Goal: Information Seeking & Learning: Learn about a topic

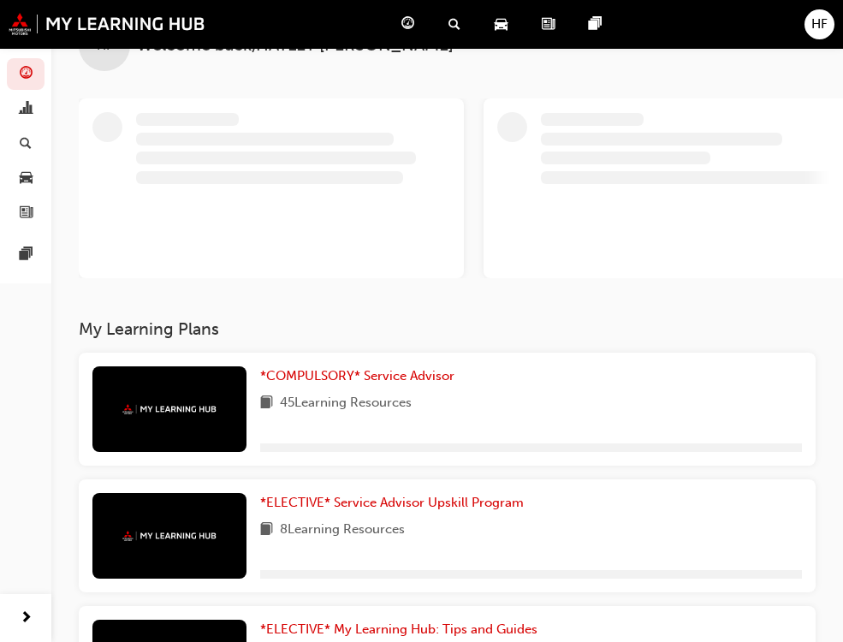
scroll to position [86, 0]
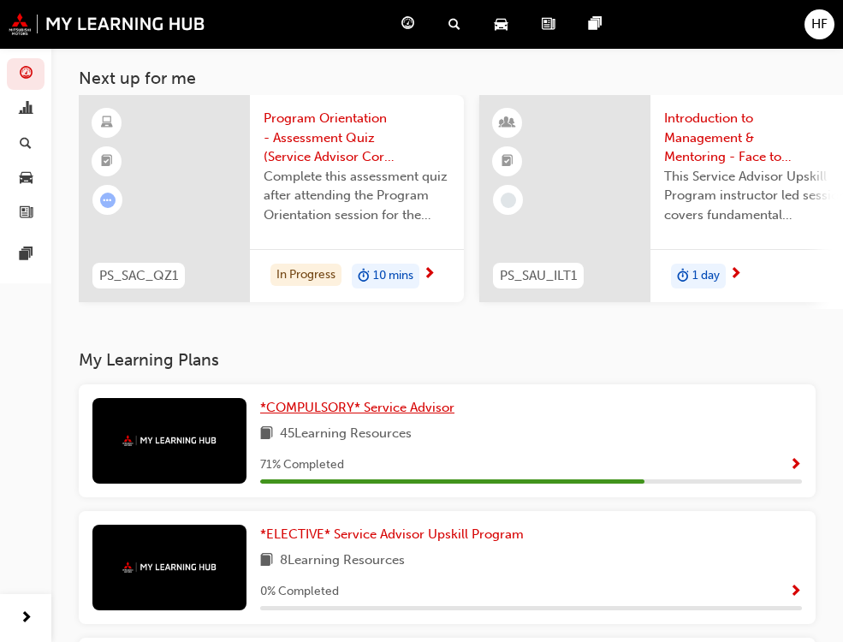
click at [260, 411] on span "*COMPULSORY* Service Advisor" at bounding box center [357, 407] width 194 height 15
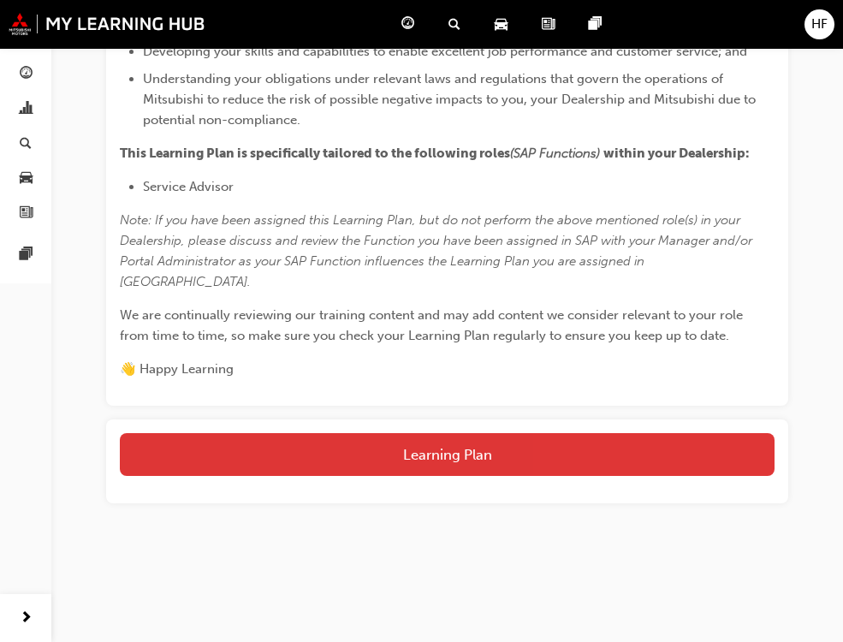
scroll to position [1072, 0]
click at [487, 443] on button "Learning Plan" at bounding box center [447, 454] width 655 height 43
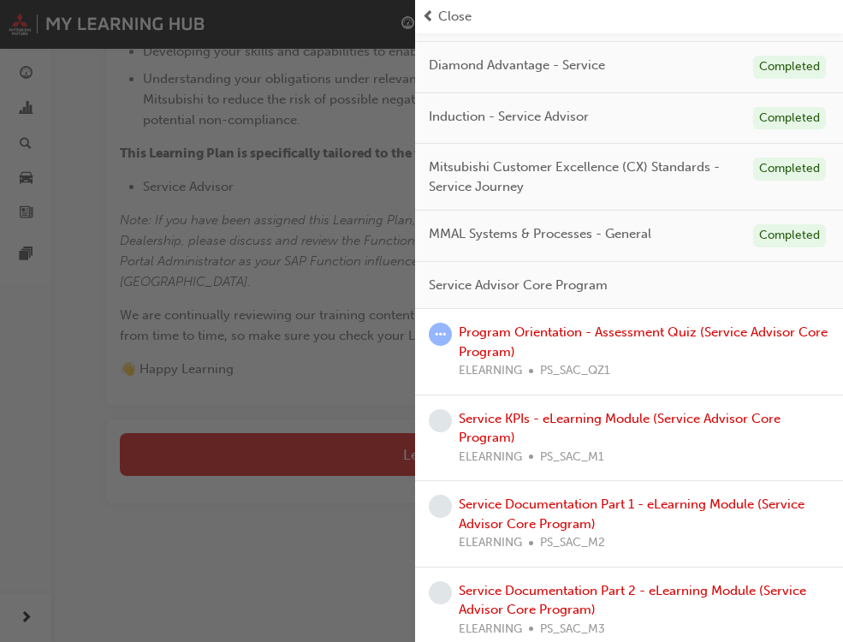
scroll to position [257, 0]
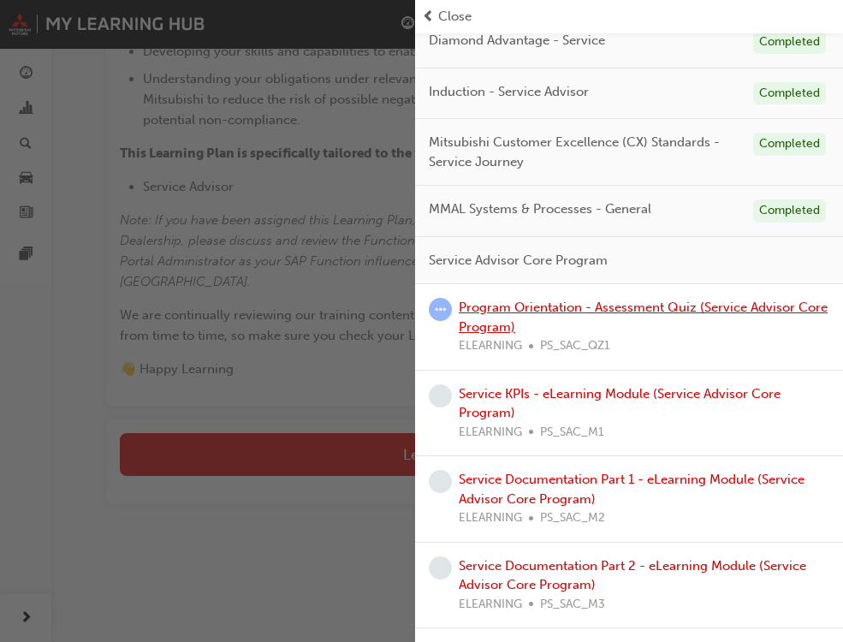
click at [512, 321] on link "Program Orientation - Assessment Quiz (Service Advisor Core Program)" at bounding box center [643, 317] width 369 height 35
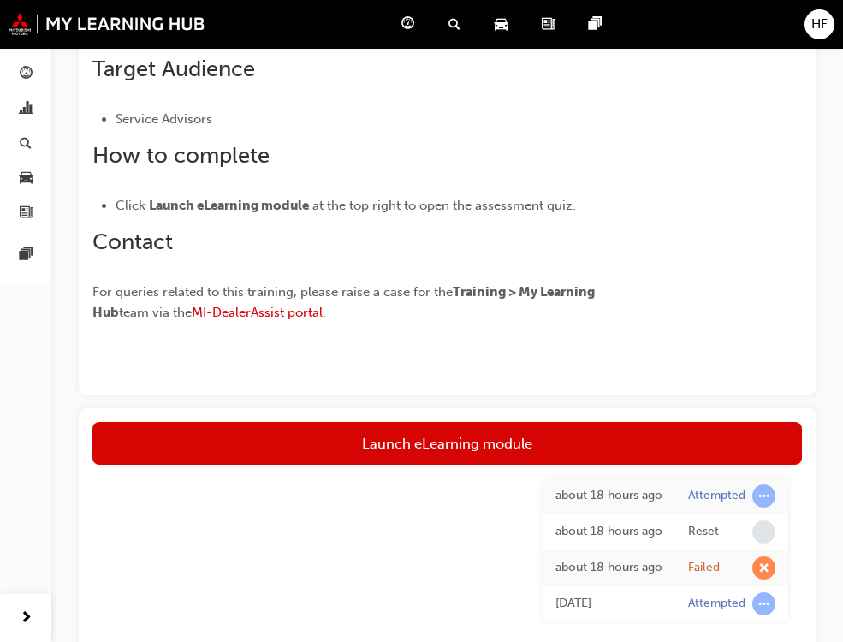
scroll to position [514, 0]
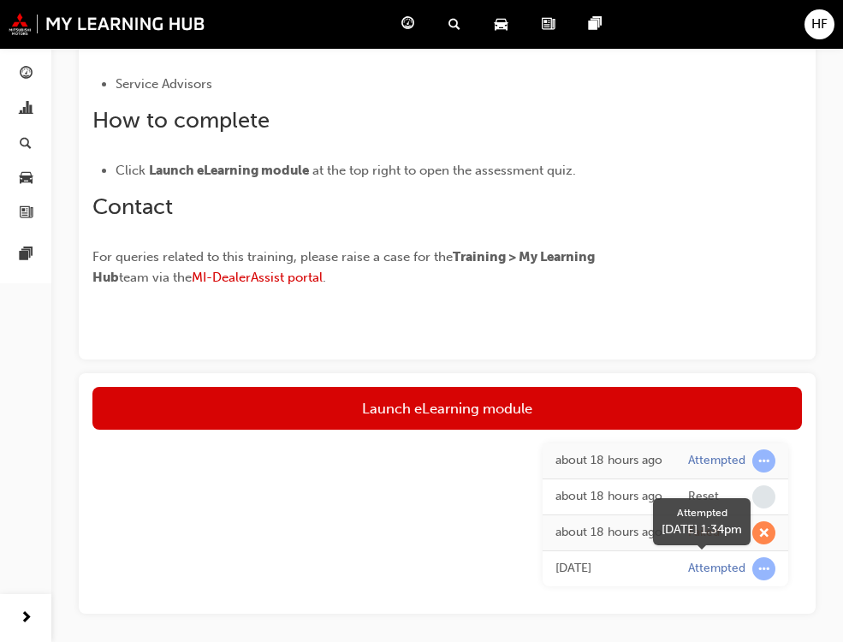
click at [761, 571] on span "learningRecordVerb_ATTEMPT-icon" at bounding box center [763, 568] width 23 height 23
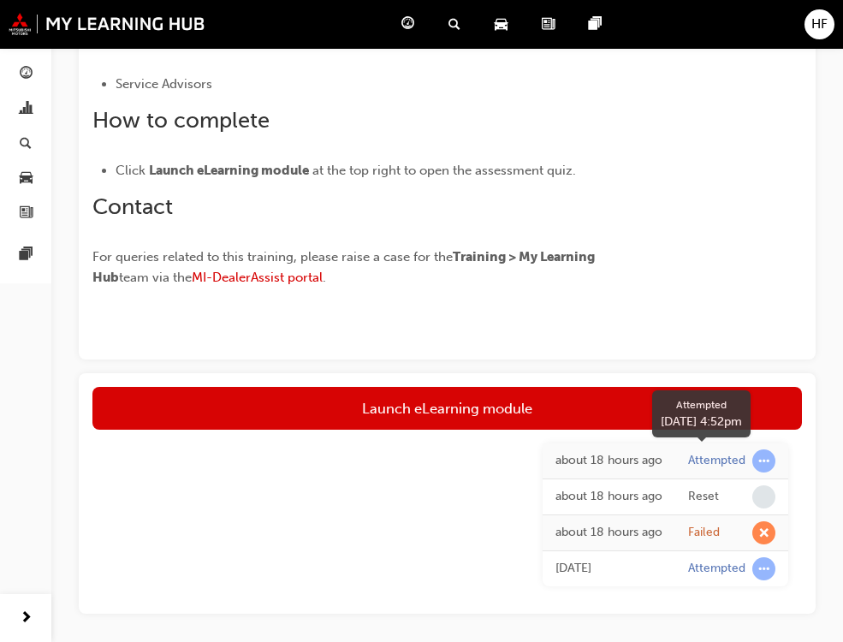
click at [768, 451] on span "learningRecordVerb_ATTEMPT-icon" at bounding box center [763, 460] width 23 height 23
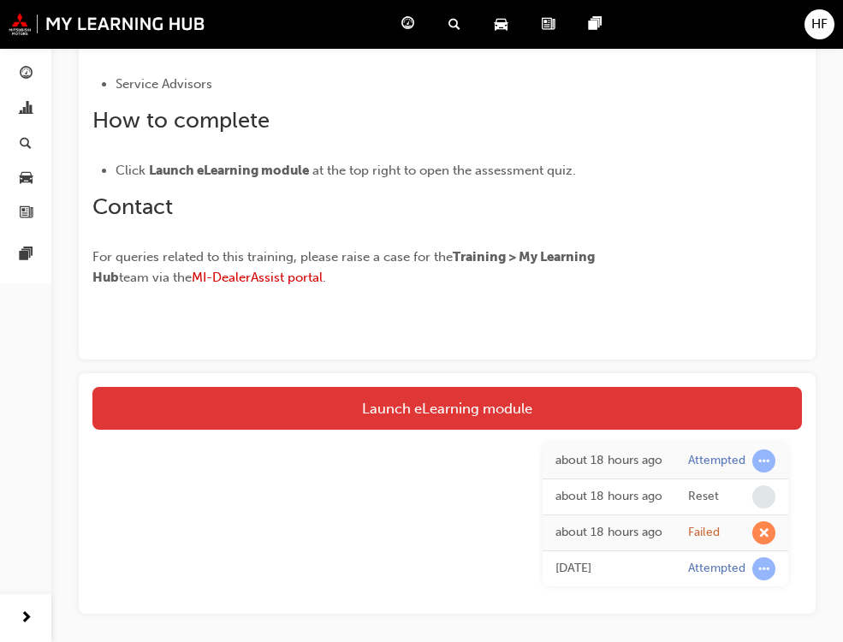
click at [432, 402] on link "Launch eLearning module" at bounding box center [447, 408] width 710 height 43
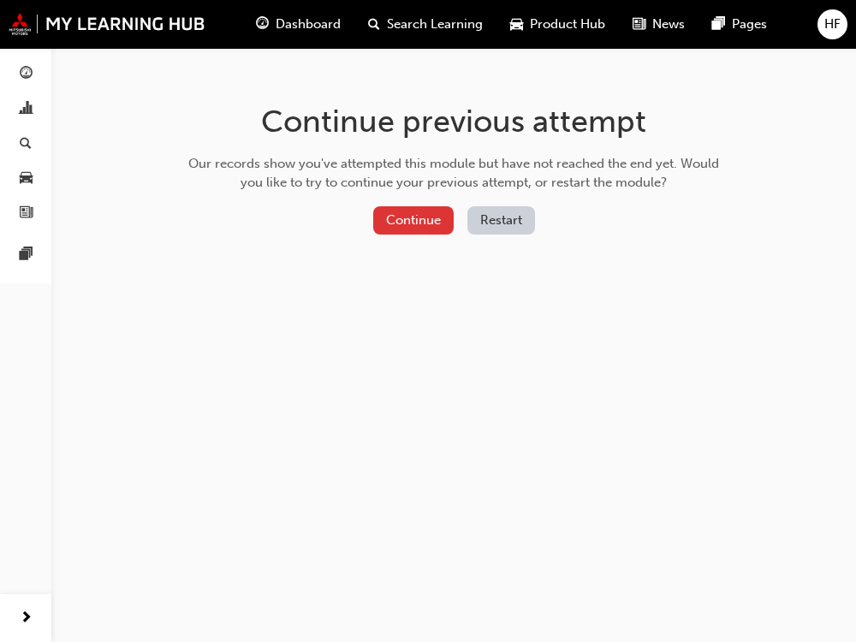
click at [390, 205] on div "Continue previous attempt Our records show you've attempted this module but hav…" at bounding box center [453, 172] width 556 height 248
click at [496, 220] on button "Restart" at bounding box center [501, 220] width 68 height 28
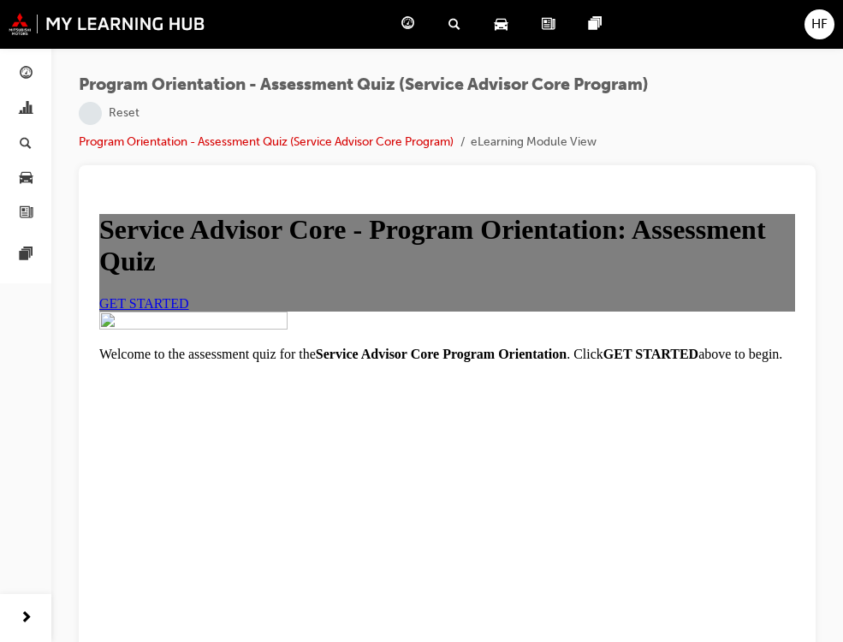
click at [189, 311] on span "GET STARTED" at bounding box center [144, 303] width 90 height 15
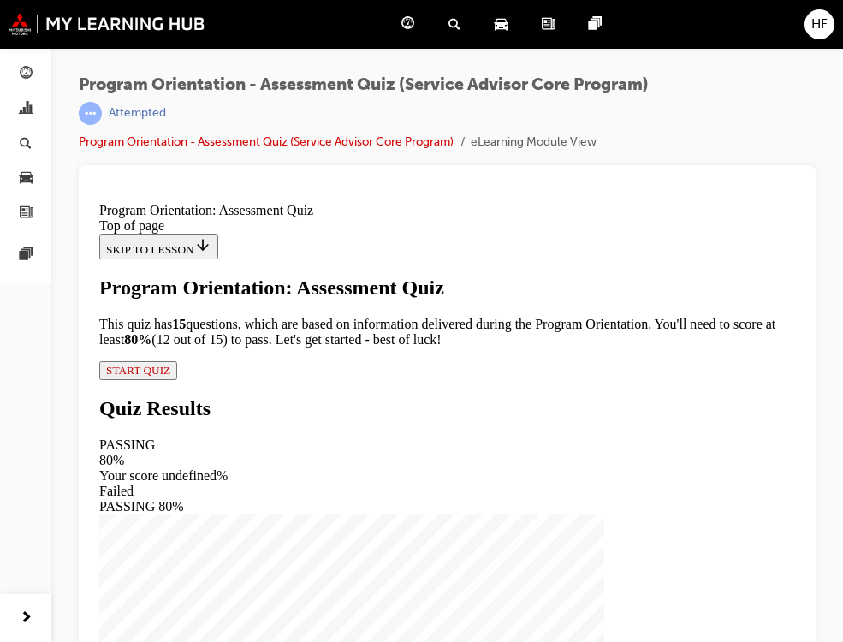
scroll to position [195, 0]
click at [170, 377] on span "START QUIZ" at bounding box center [138, 370] width 64 height 13
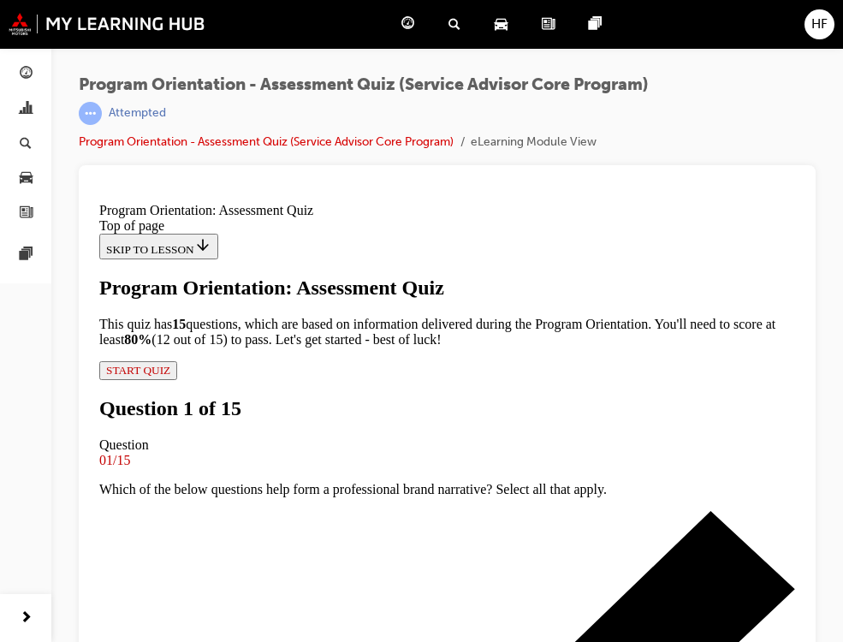
scroll to position [171, 0]
drag, startPoint x: 270, startPoint y: 333, endPoint x: 347, endPoint y: 332, distance: 77.0
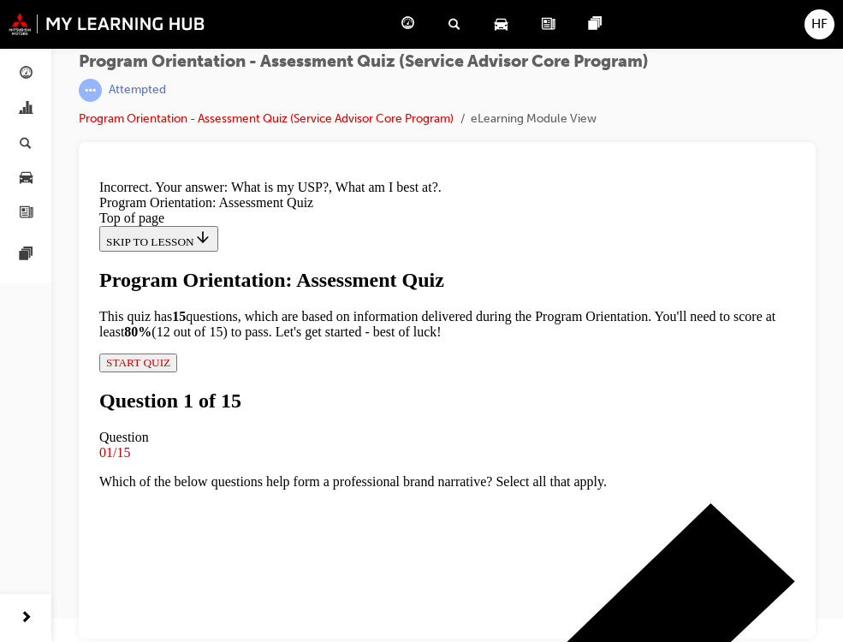
scroll to position [516, 0]
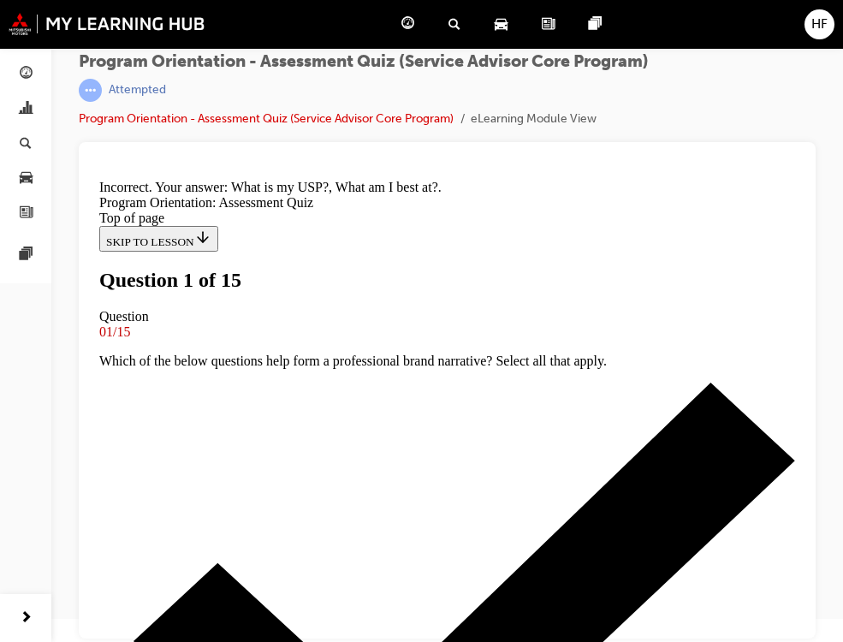
scroll to position [342, 0]
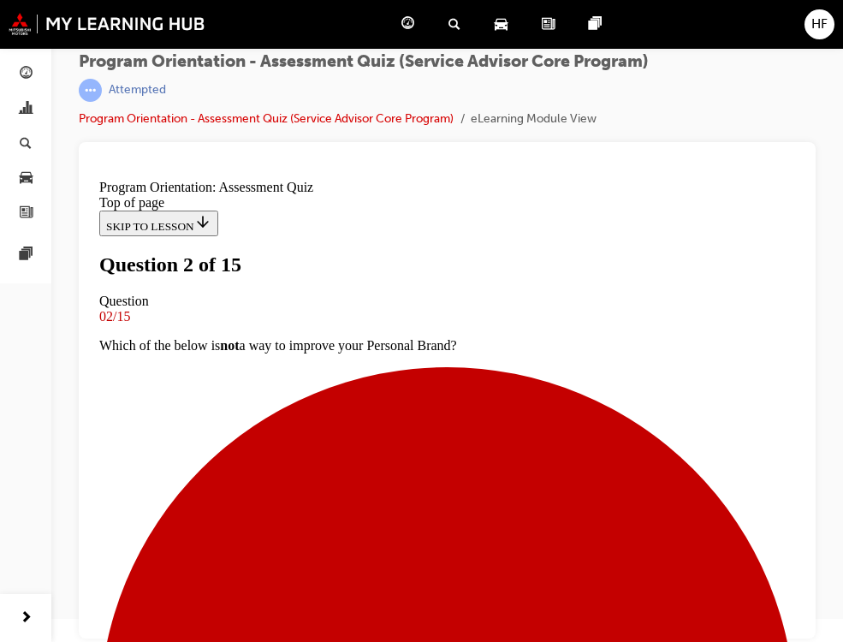
scroll to position [257, 0]
drag, startPoint x: 262, startPoint y: 280, endPoint x: 456, endPoint y: 396, distance: 226.5
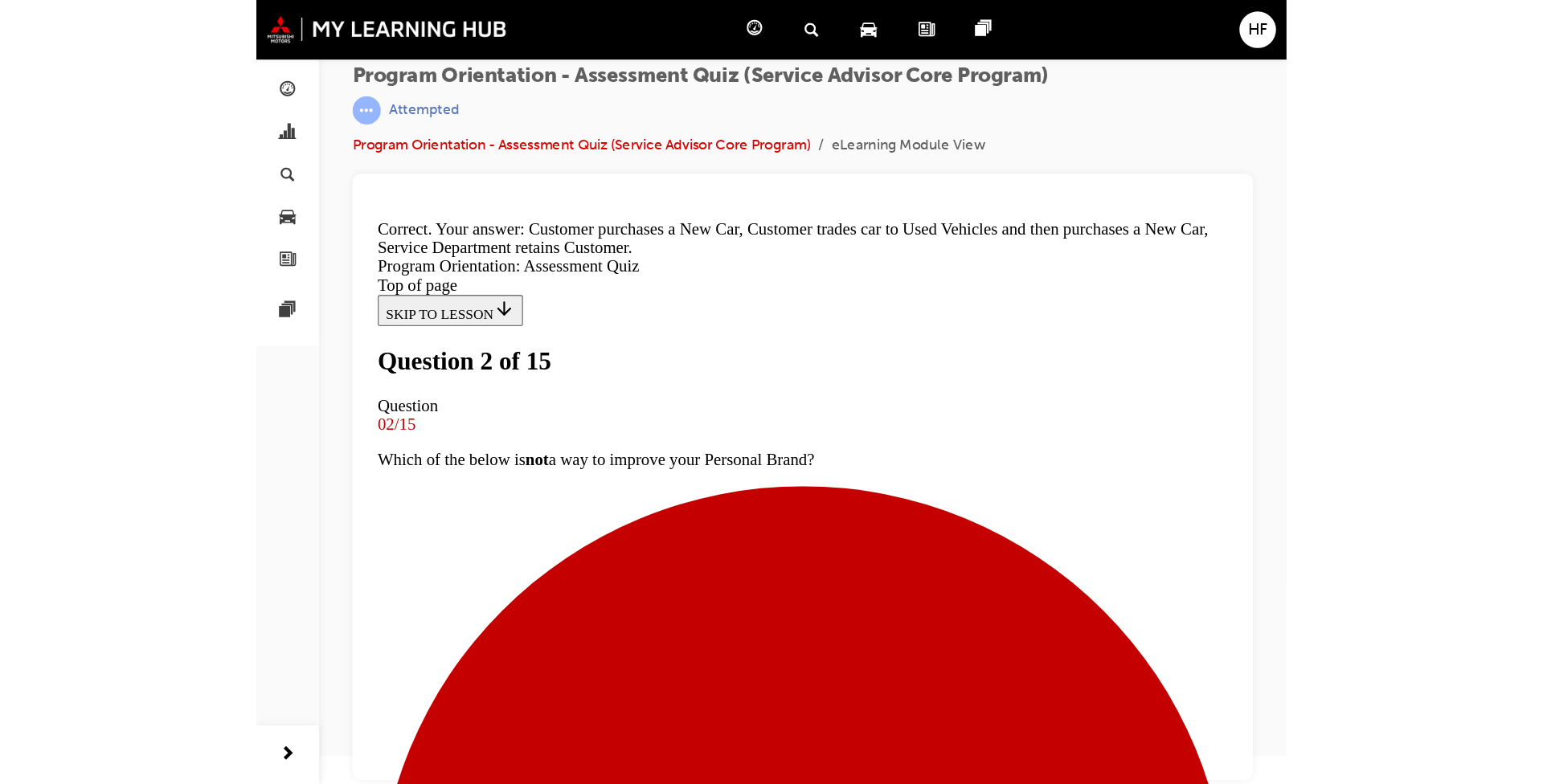
scroll to position [0, 0]
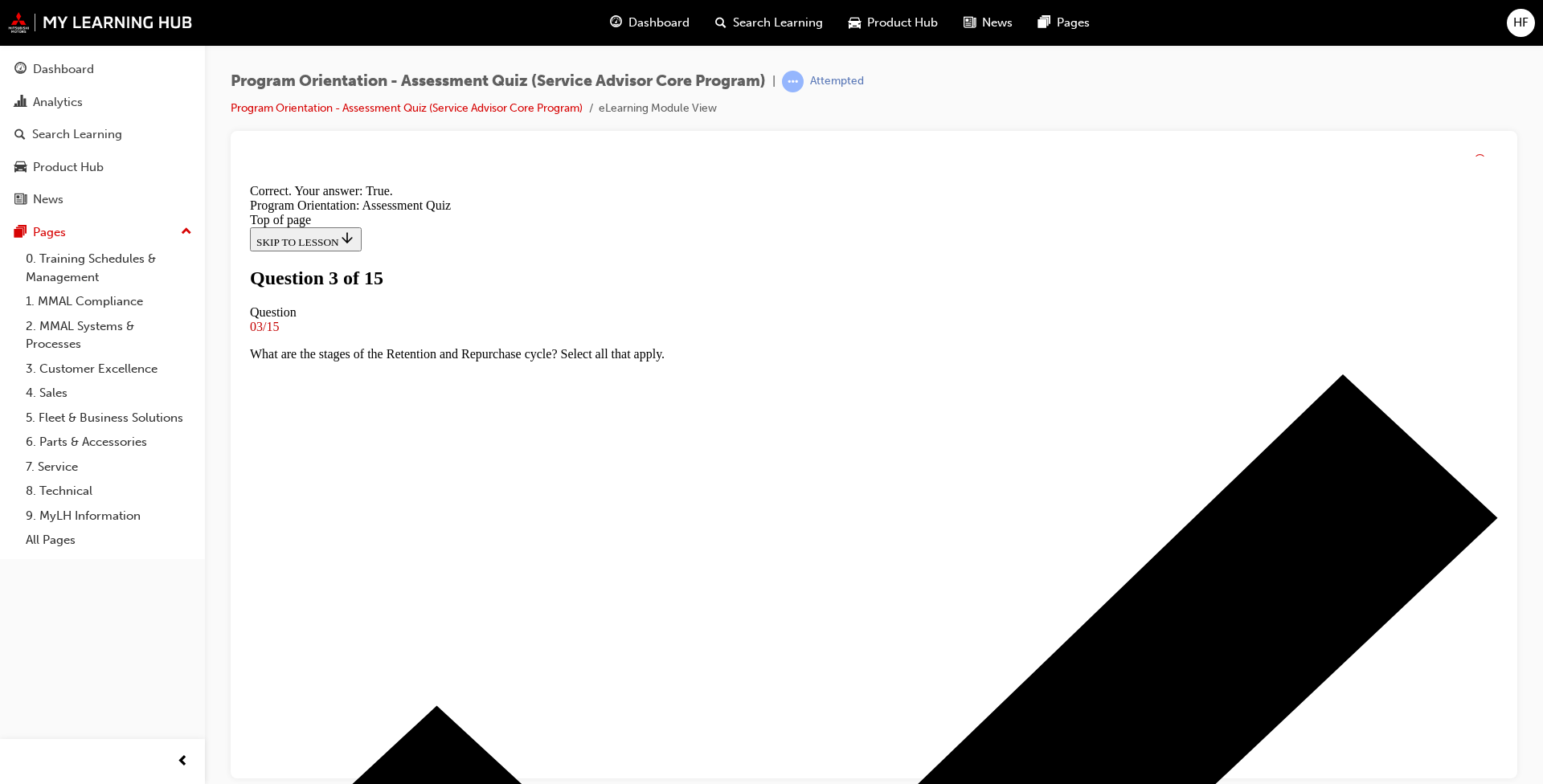
scroll to position [148, 0]
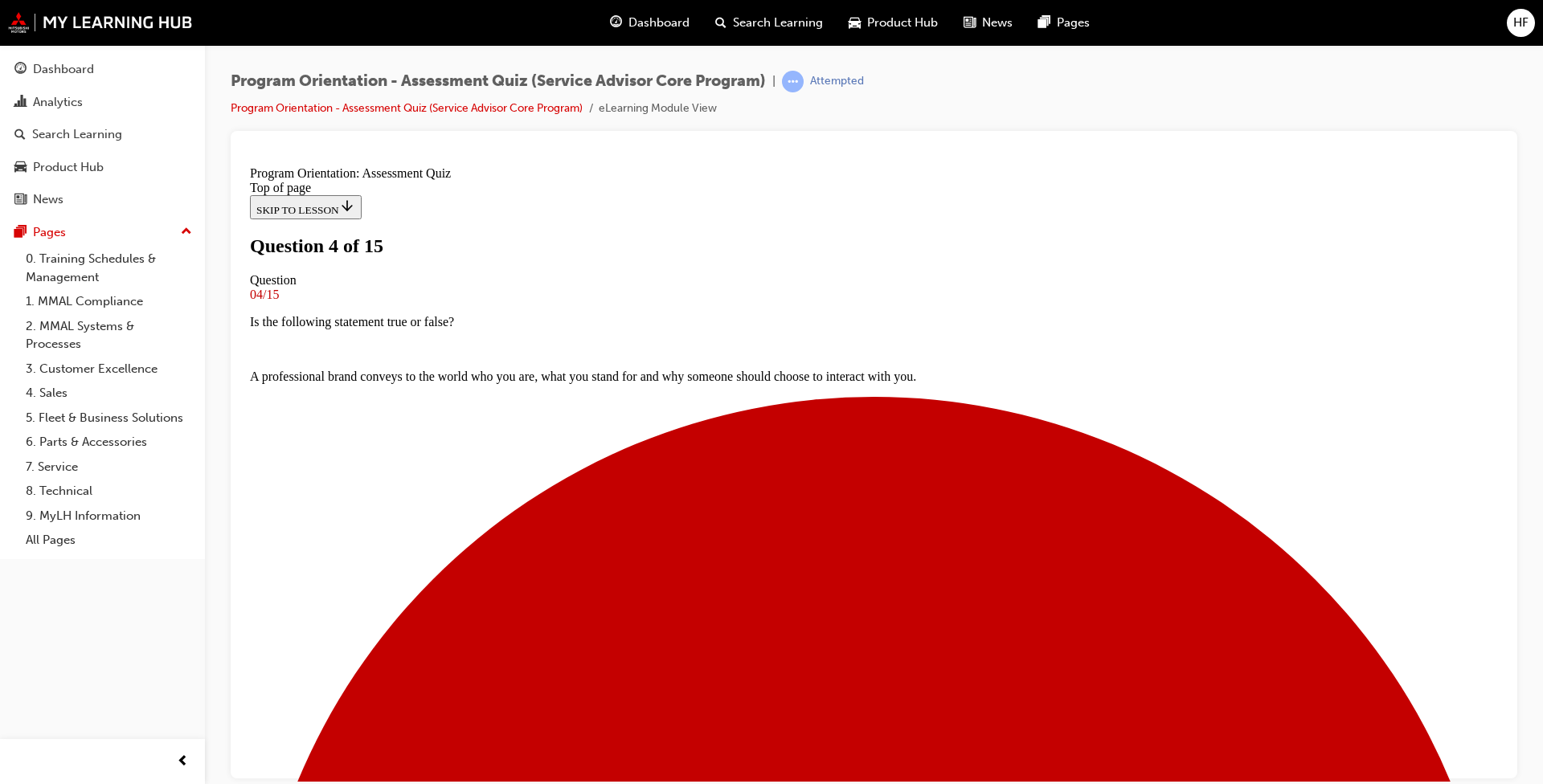
scroll to position [145, 0]
drag, startPoint x: 625, startPoint y: 390, endPoint x: 610, endPoint y: 446, distance: 58.0
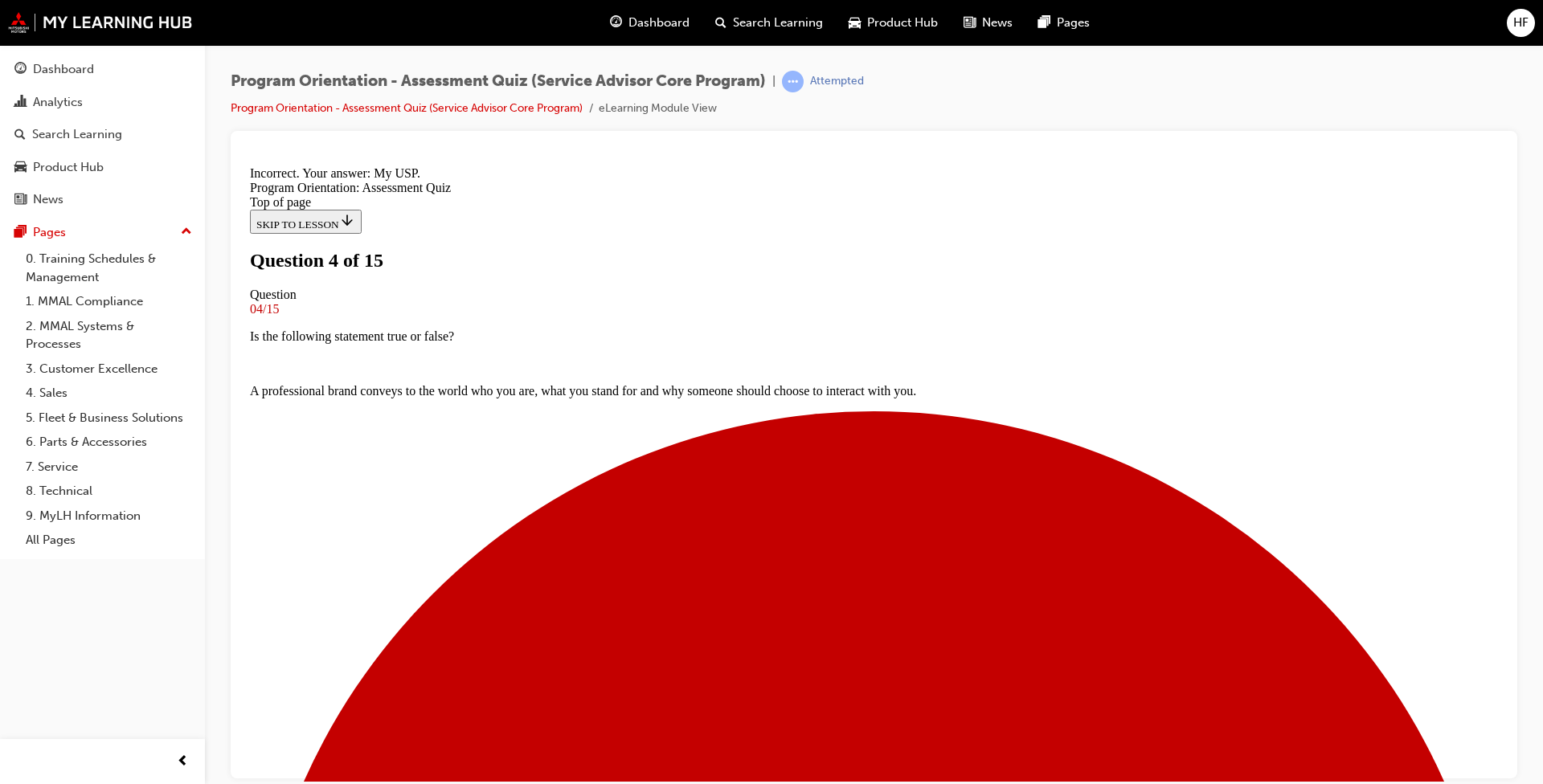
scroll to position [195, 0]
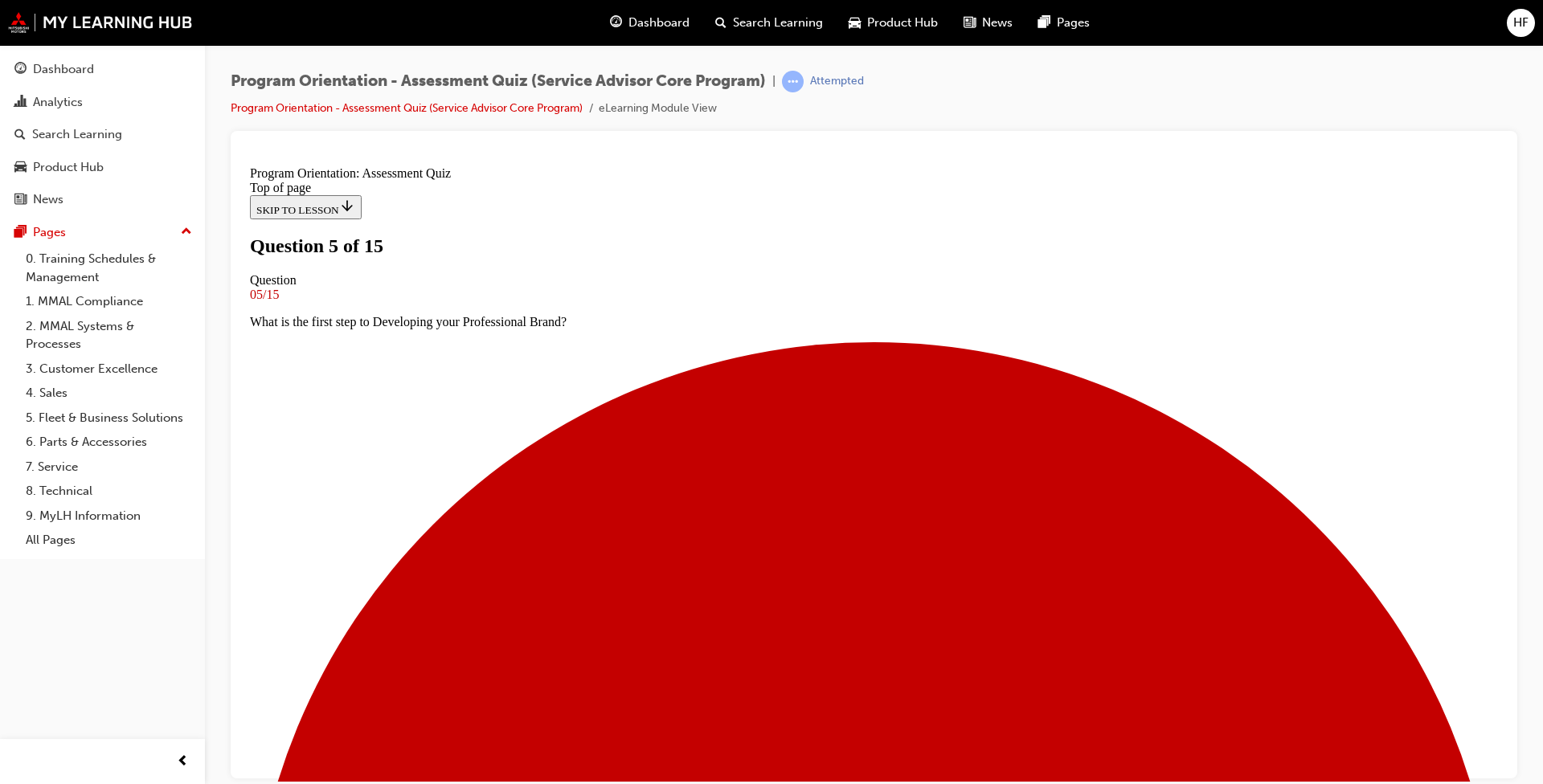
scroll to position [98, 0]
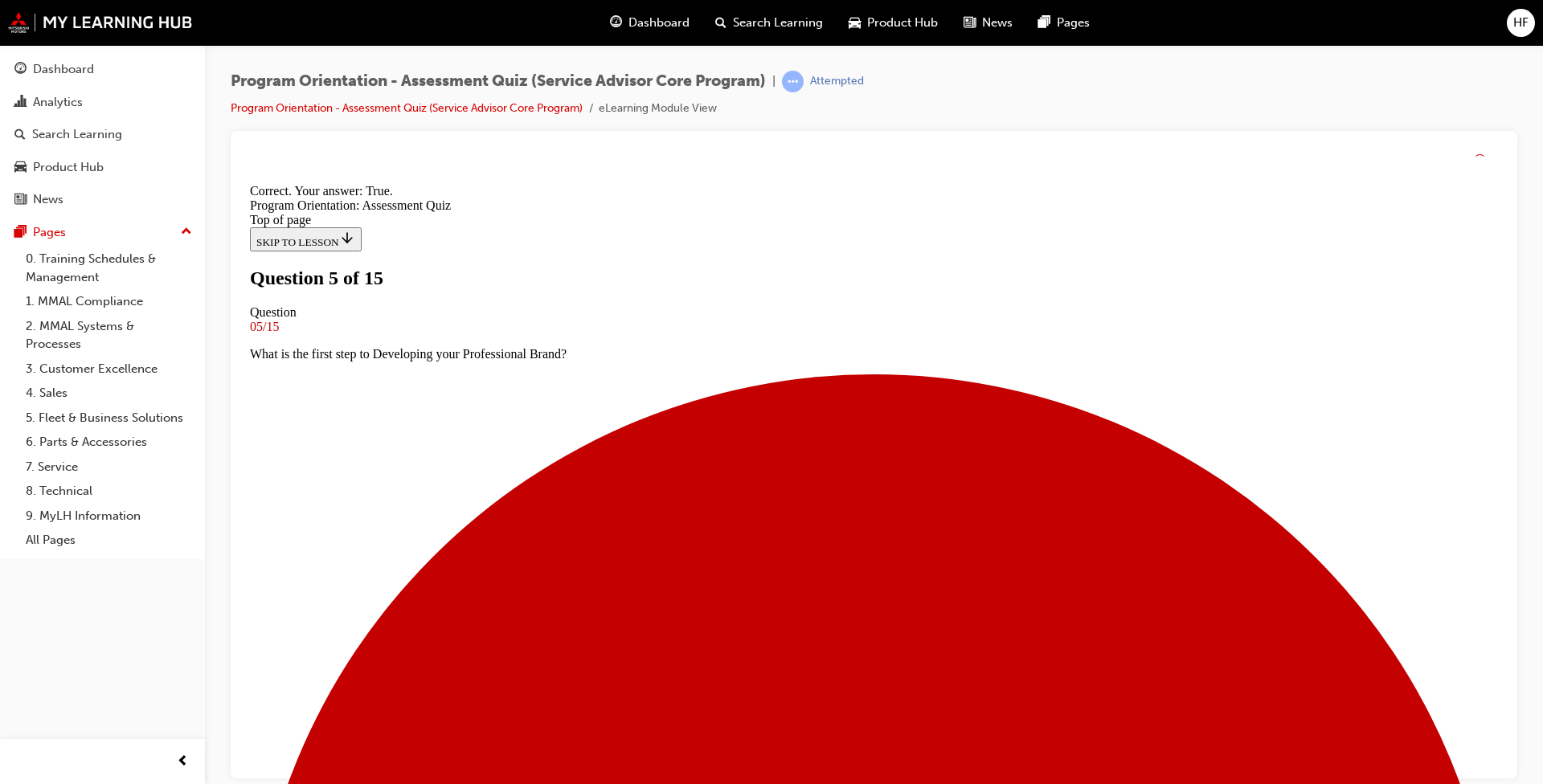
scroll to position [148, 0]
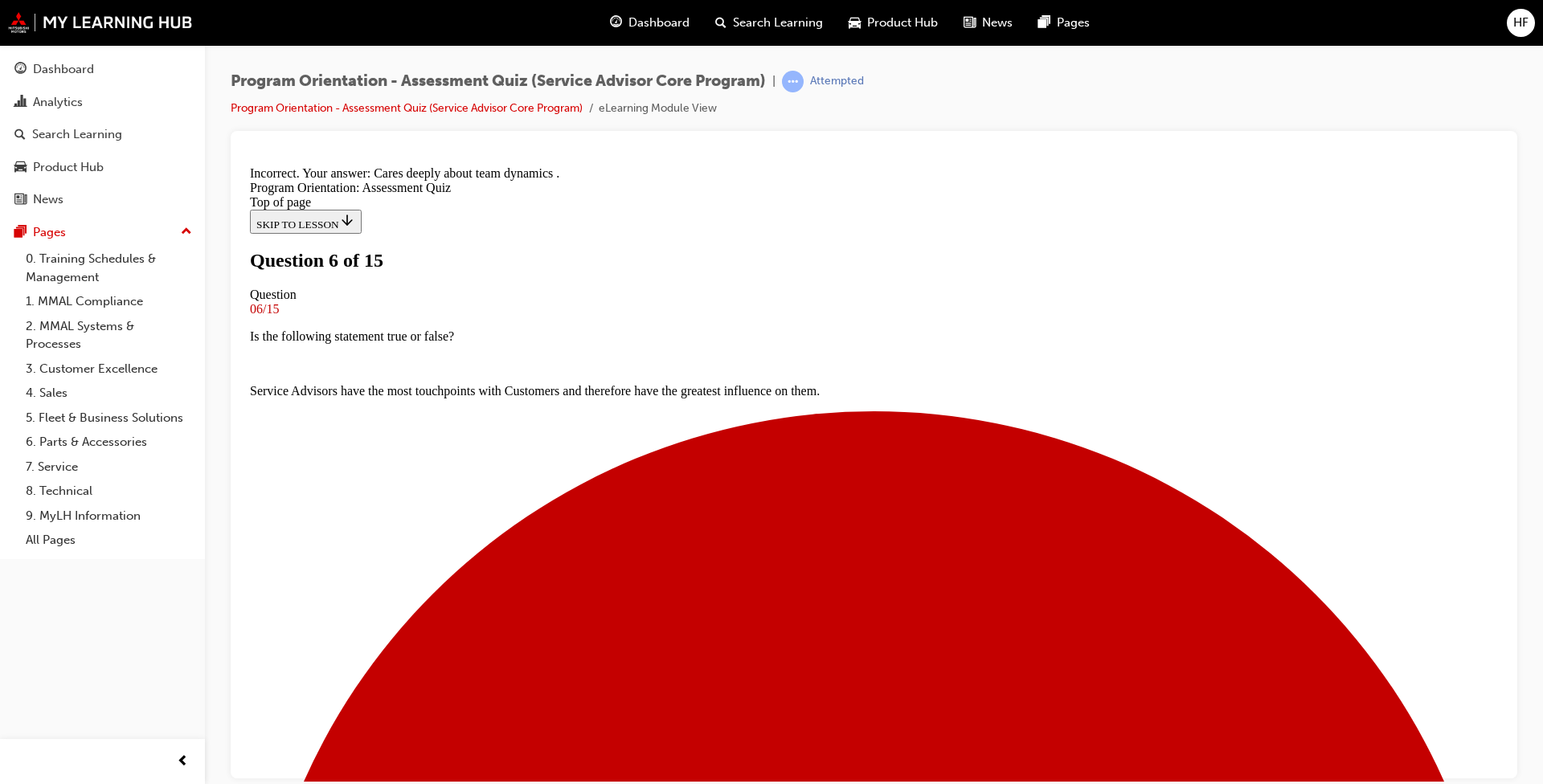
scroll to position [195, 0]
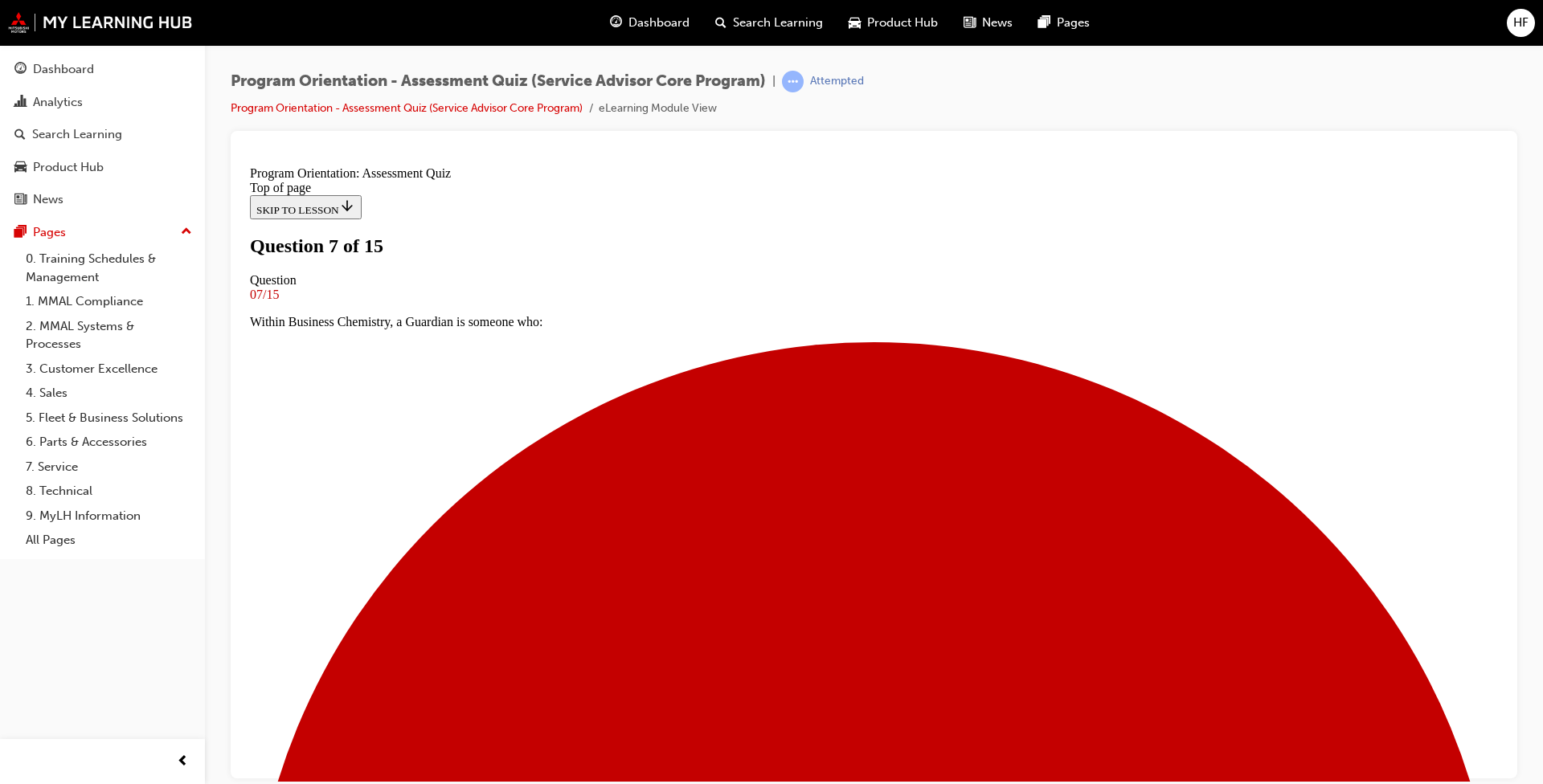
scroll to position [81, 0]
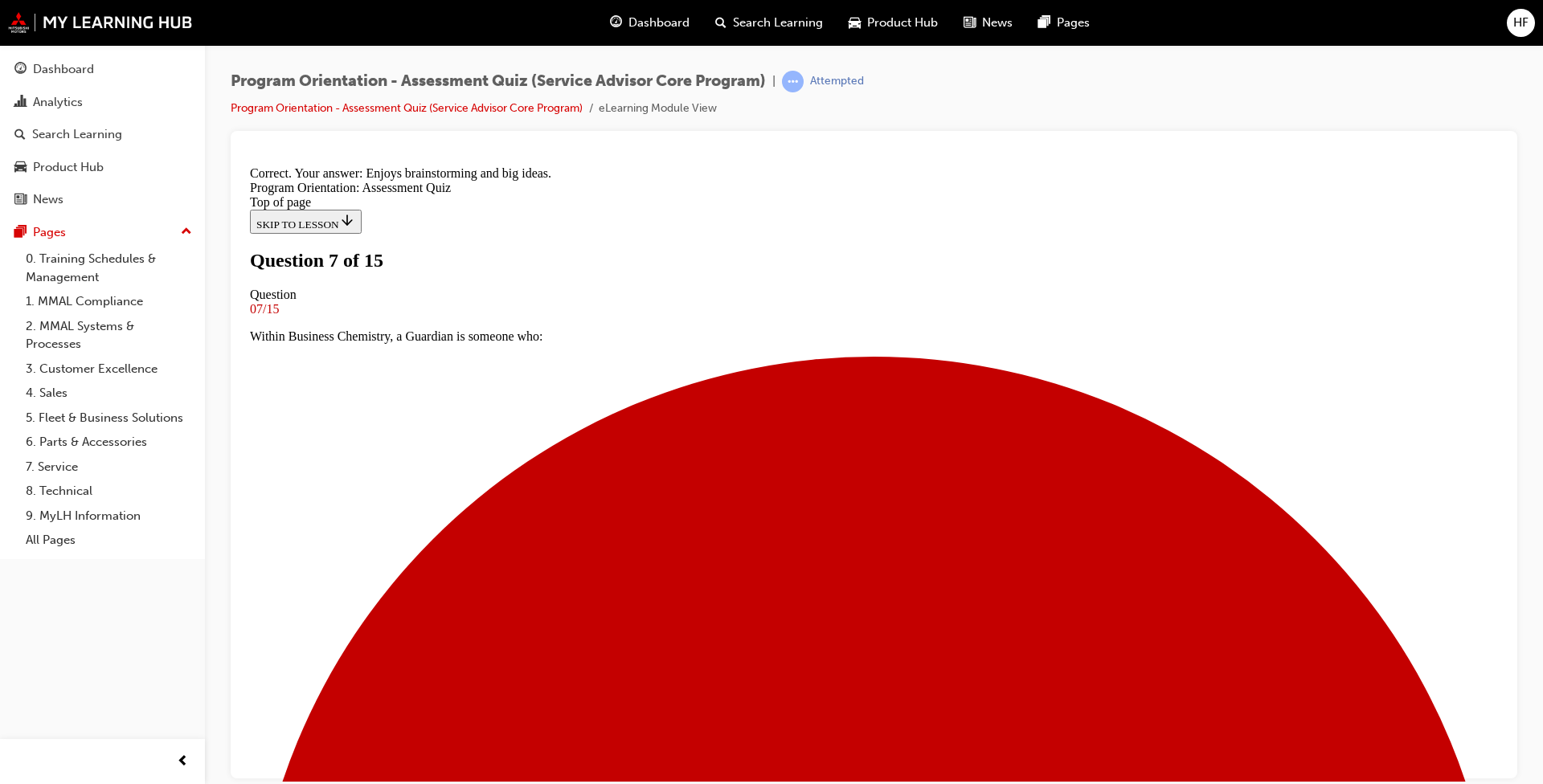
scroll to position [195, 0]
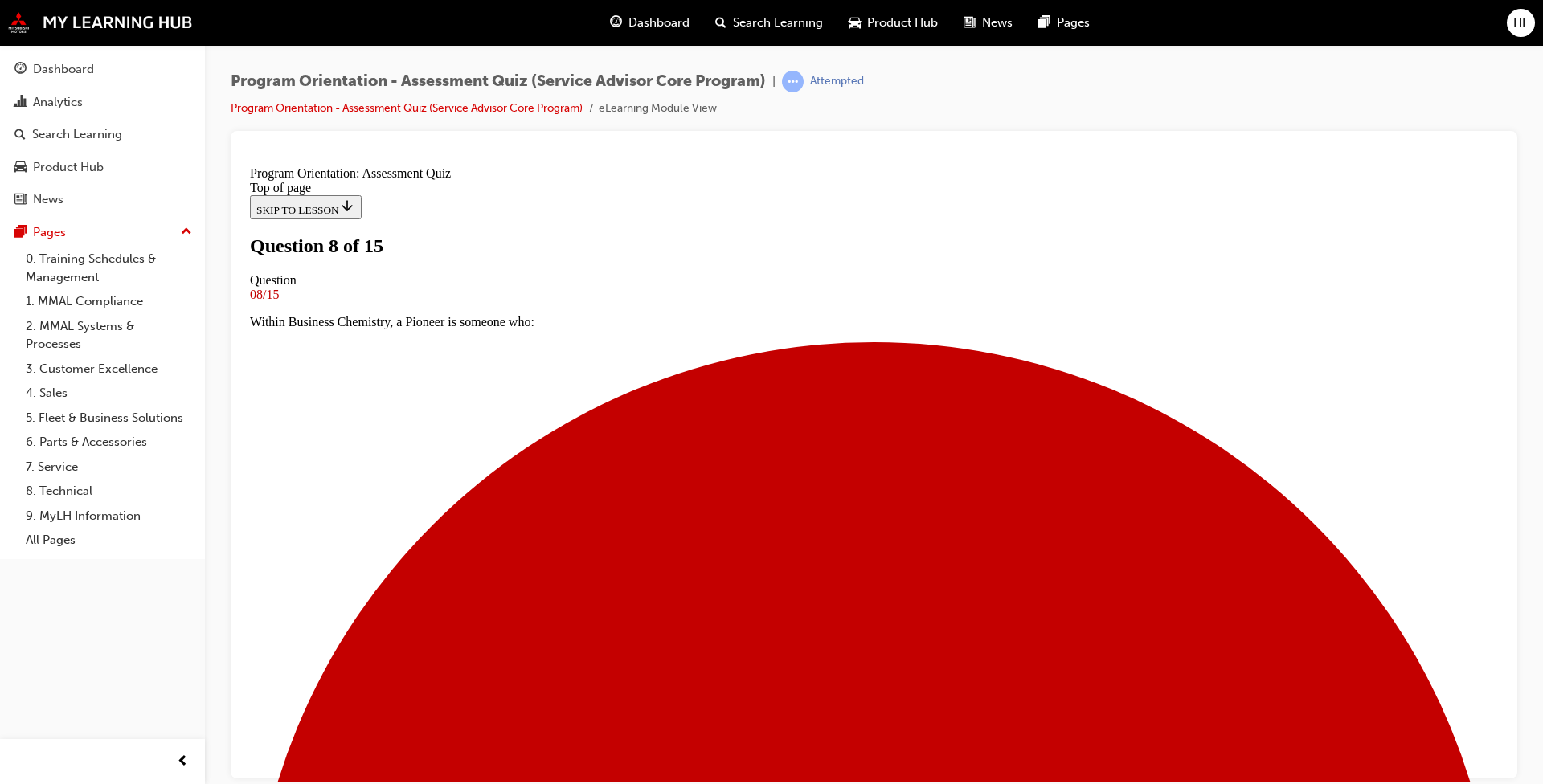
scroll to position [81, 0]
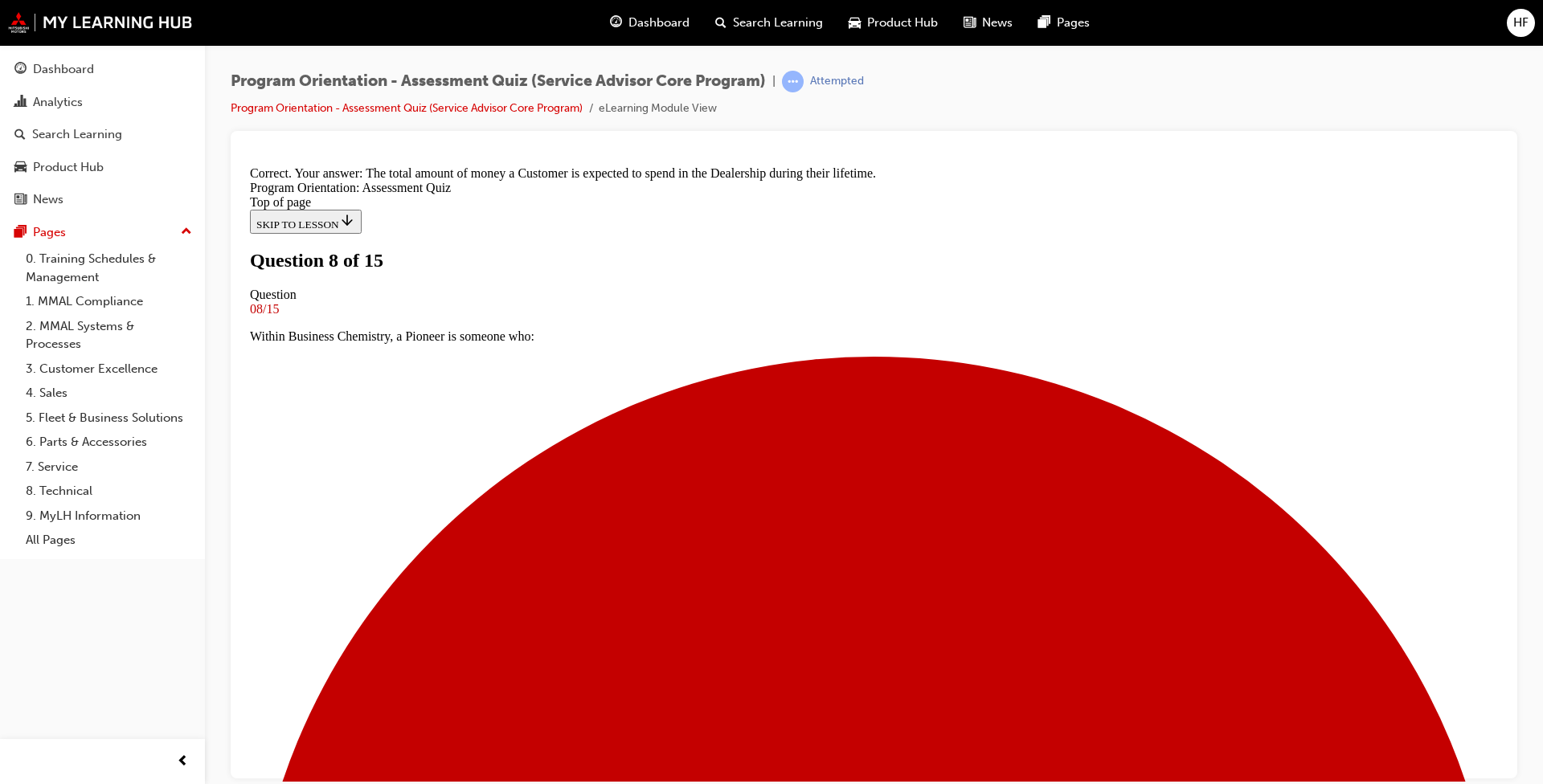
scroll to position [227, 0]
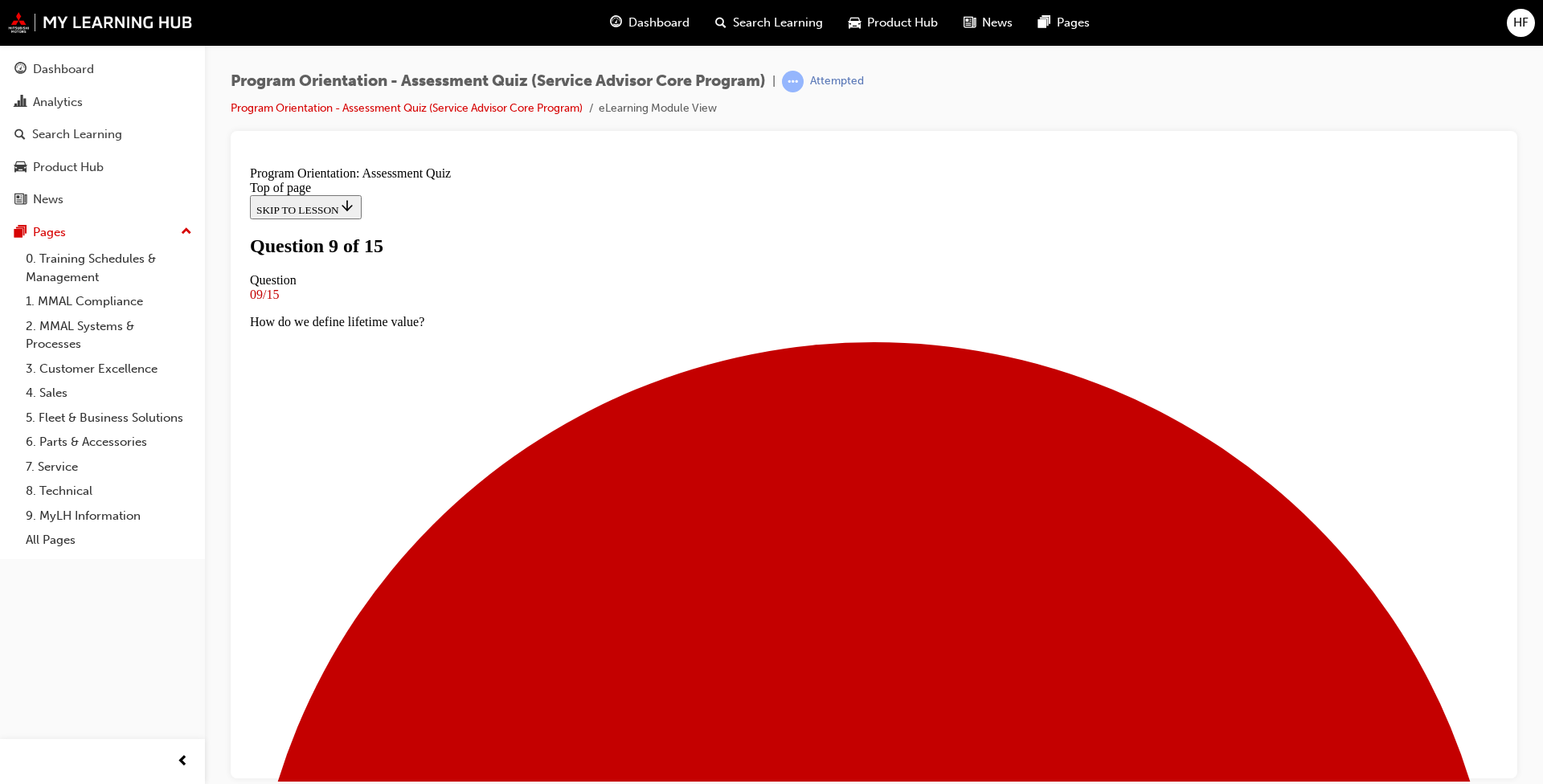
scroll to position [0, 0]
drag, startPoint x: 622, startPoint y: 594, endPoint x: 726, endPoint y: 634, distance: 111.4
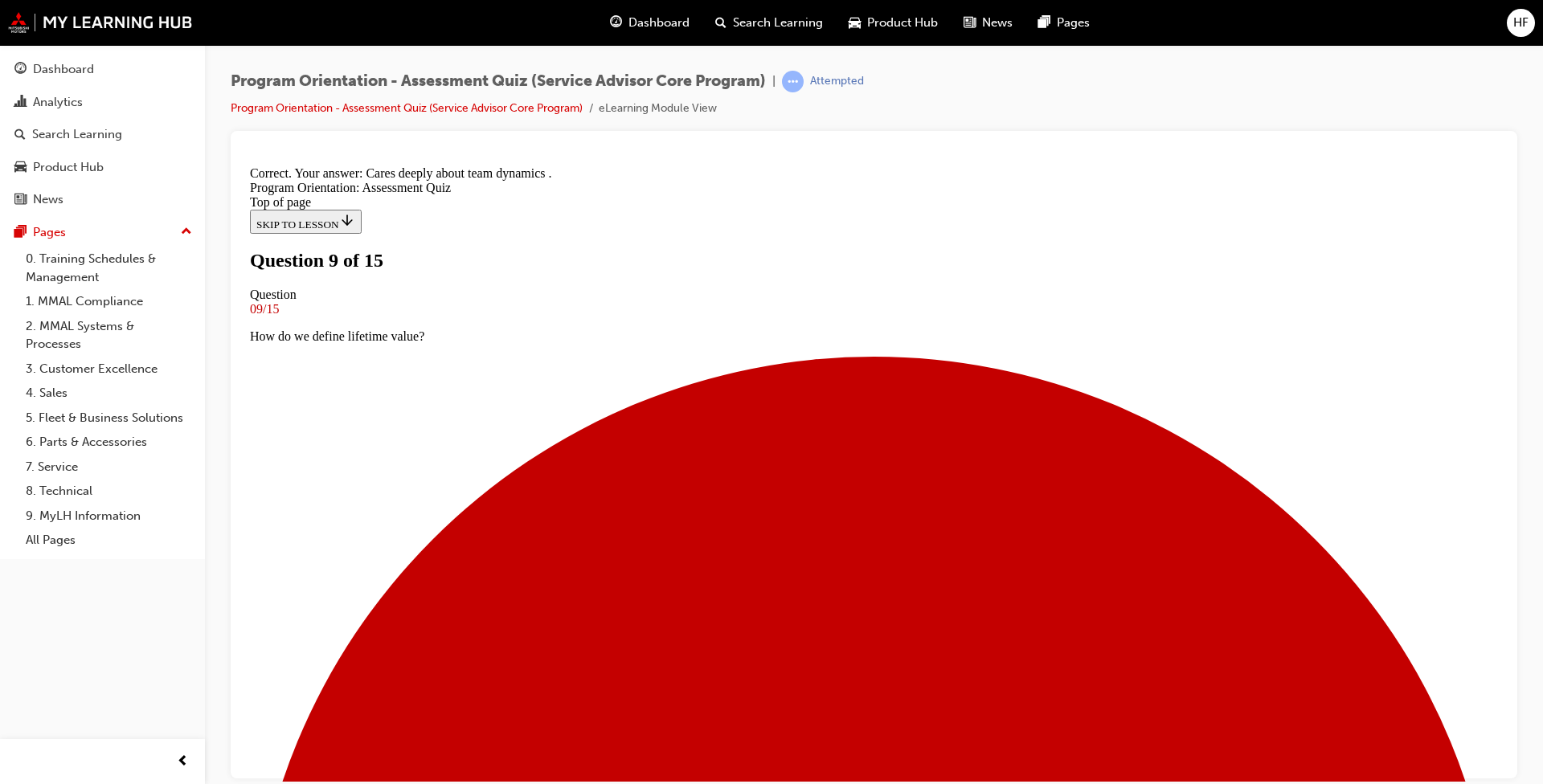
scroll to position [195, 0]
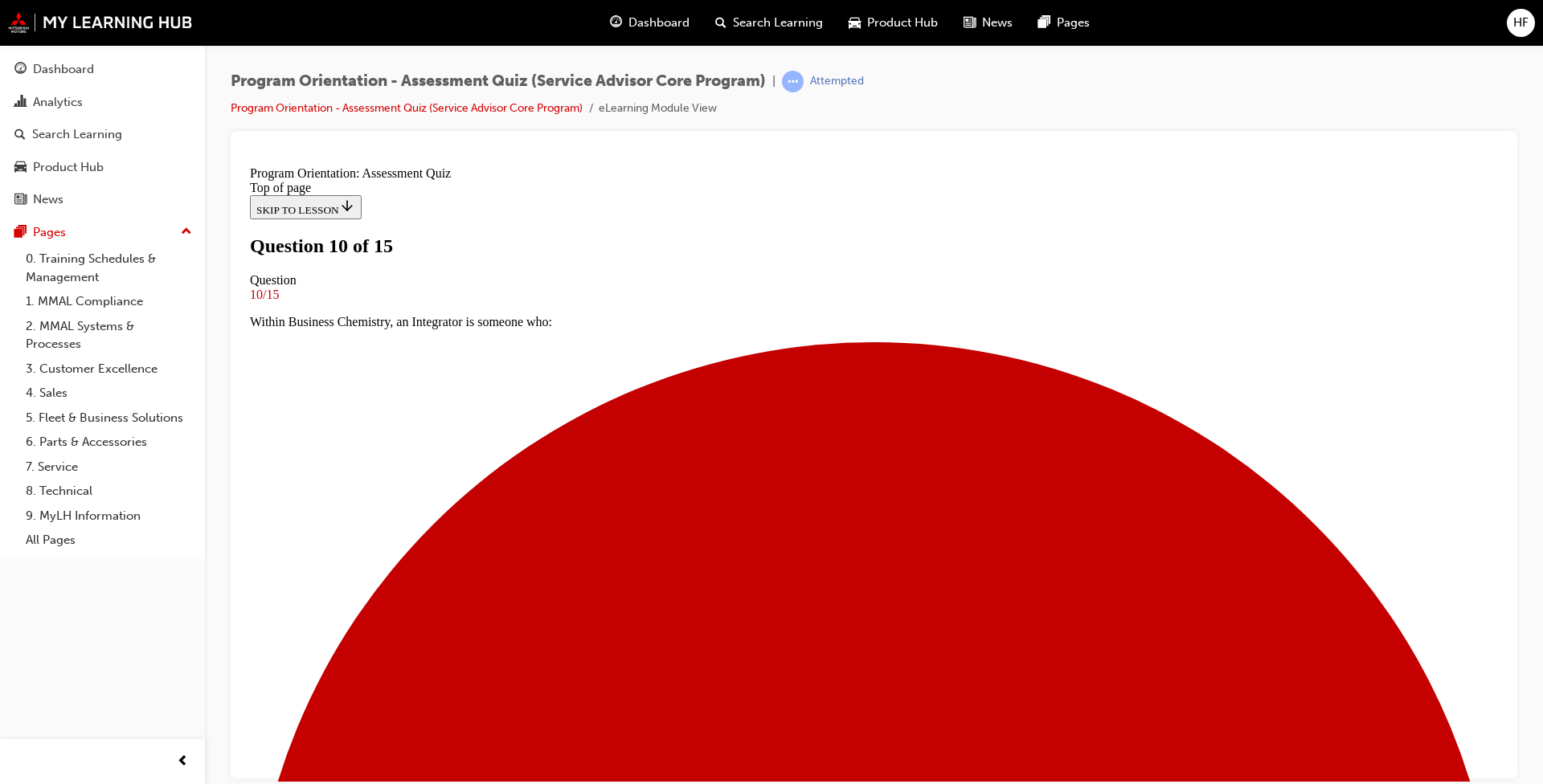
scroll to position [161, 0]
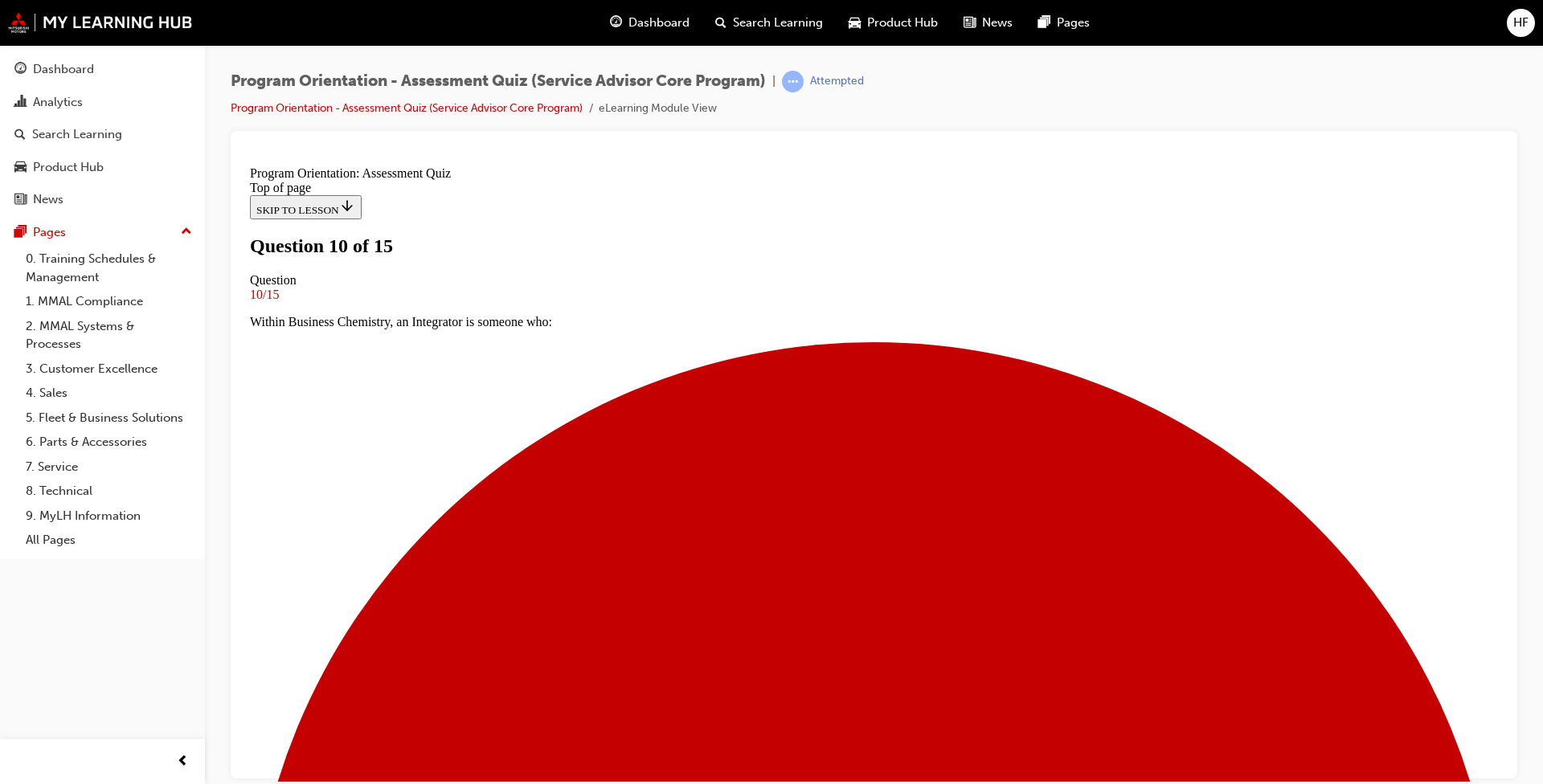
drag, startPoint x: 625, startPoint y: 545, endPoint x: 704, endPoint y: 583, distance: 87.7
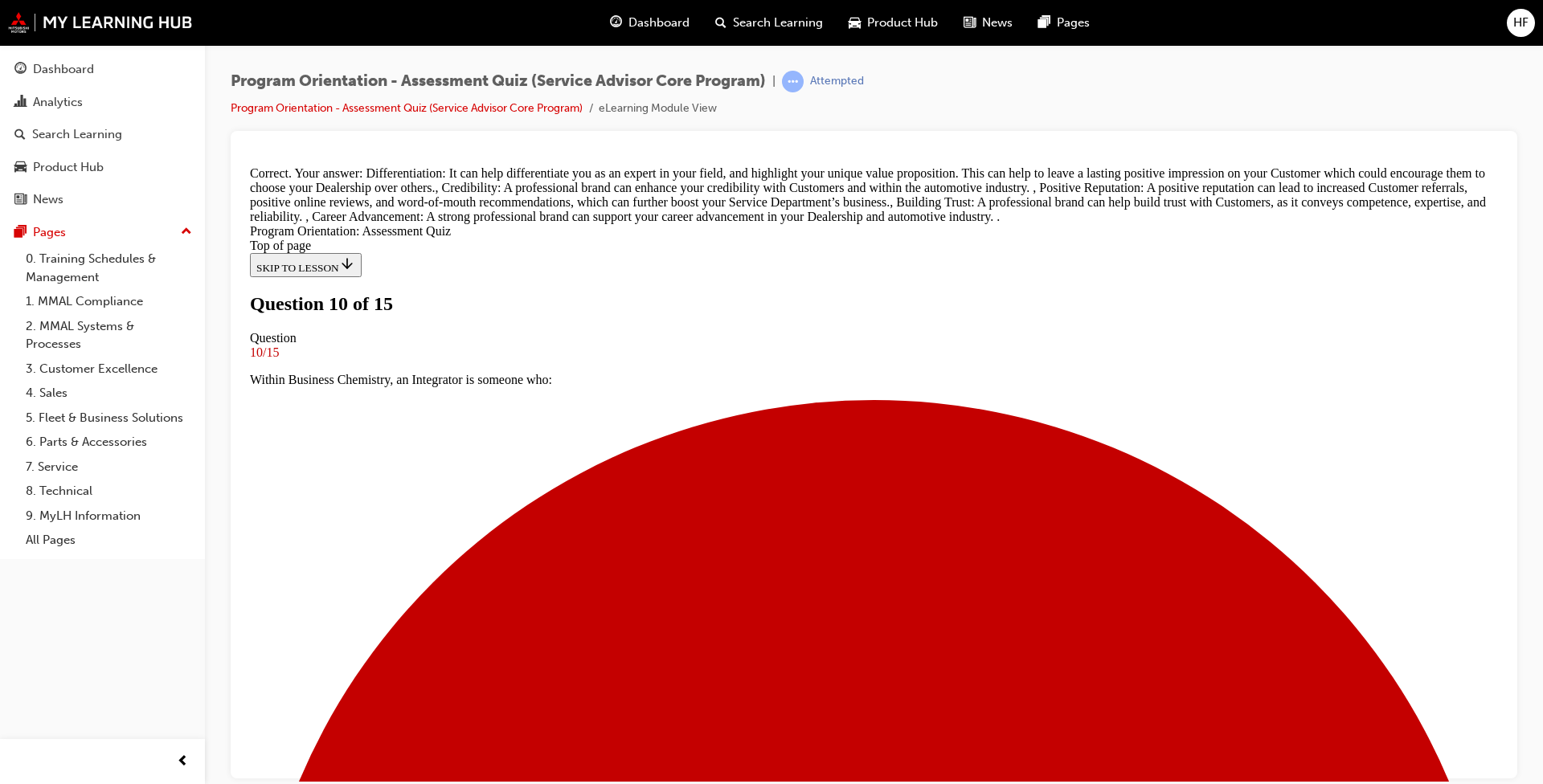
scroll to position [421, 0]
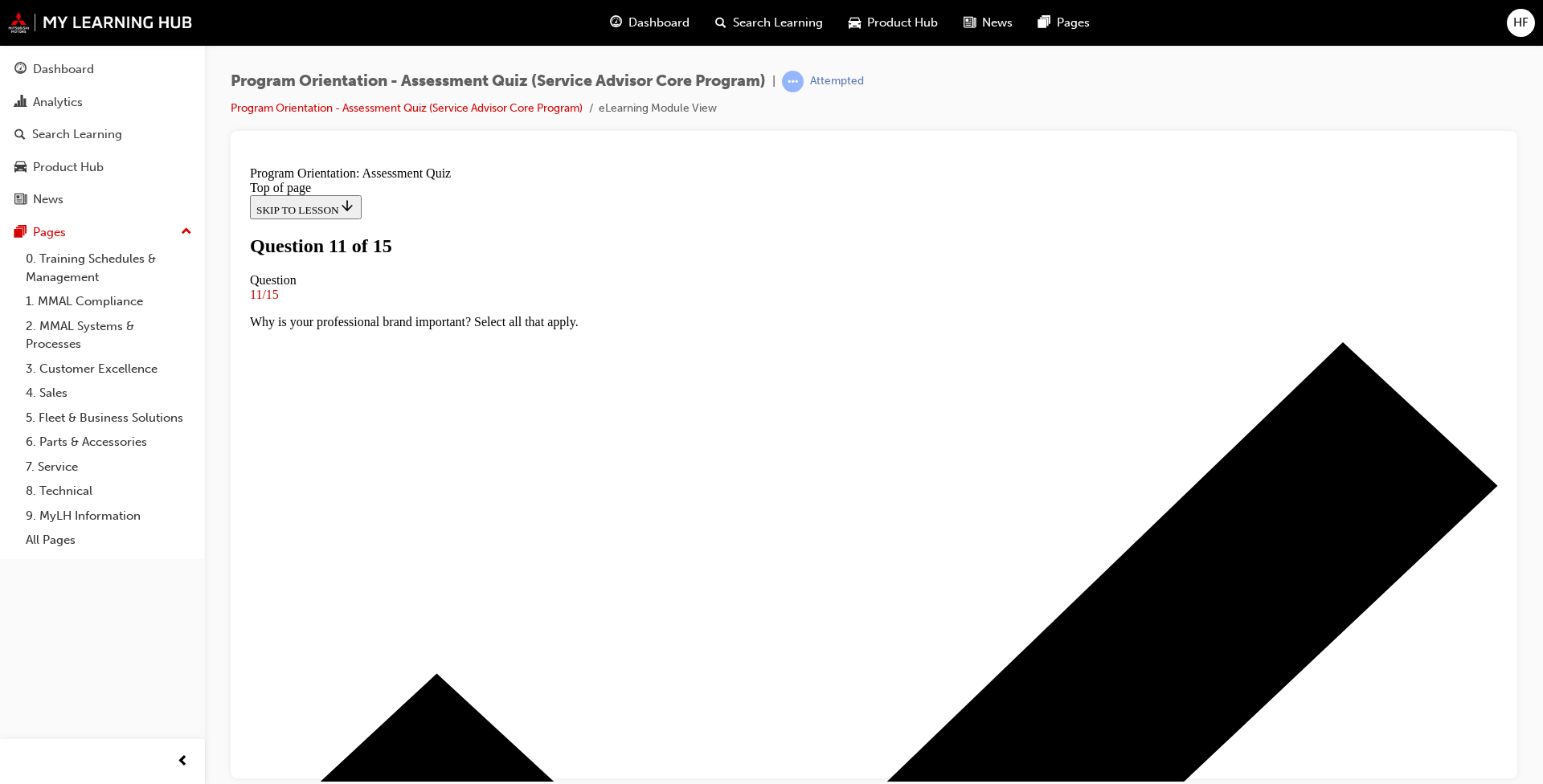
scroll to position [161, 0]
drag, startPoint x: 622, startPoint y: 305, endPoint x: 829, endPoint y: 388, distance: 223.0
drag, startPoint x: 620, startPoint y: 383, endPoint x: 654, endPoint y: 507, distance: 128.6
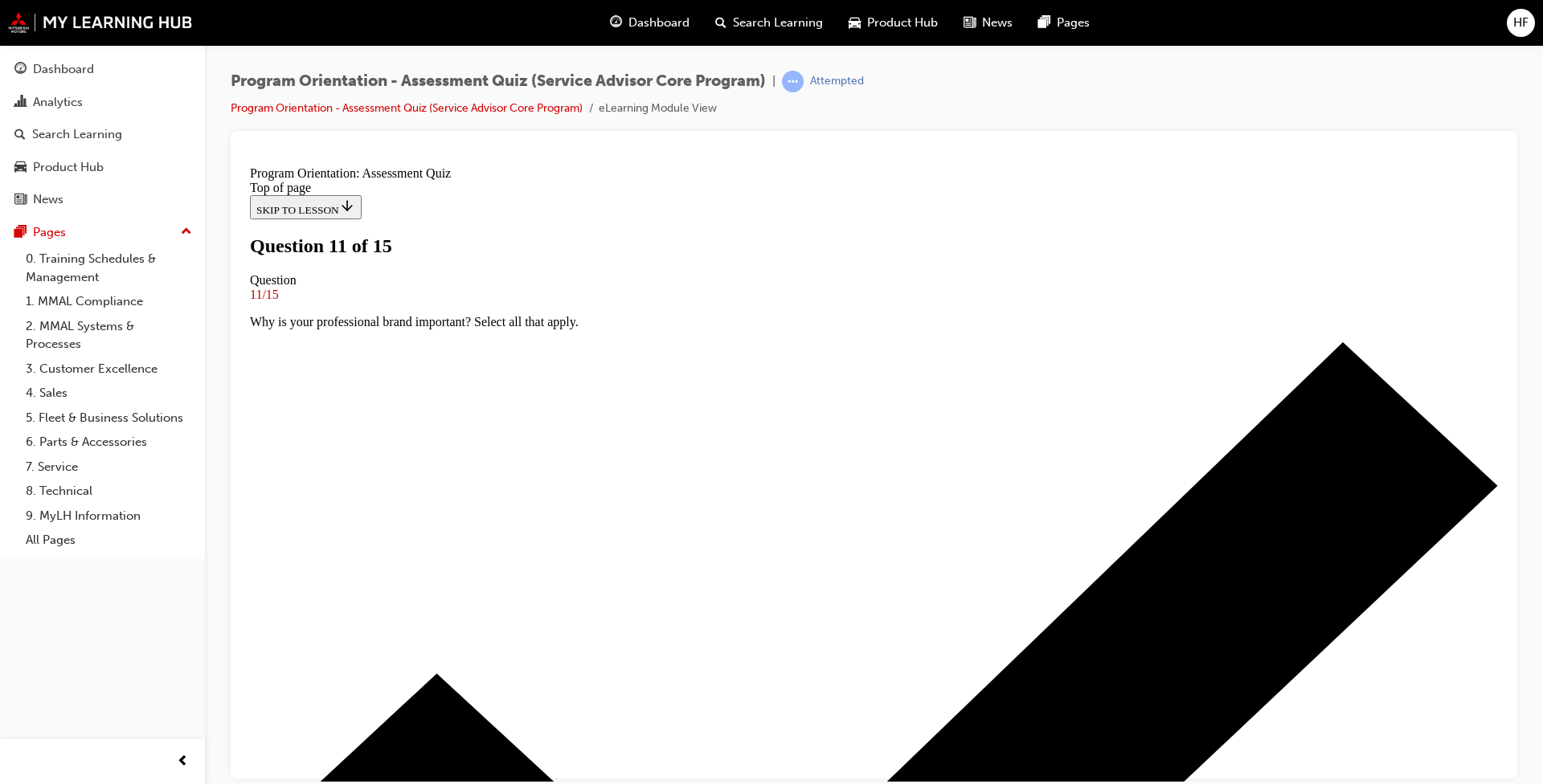
drag, startPoint x: 622, startPoint y: 377, endPoint x: 642, endPoint y: 423, distance: 50.2
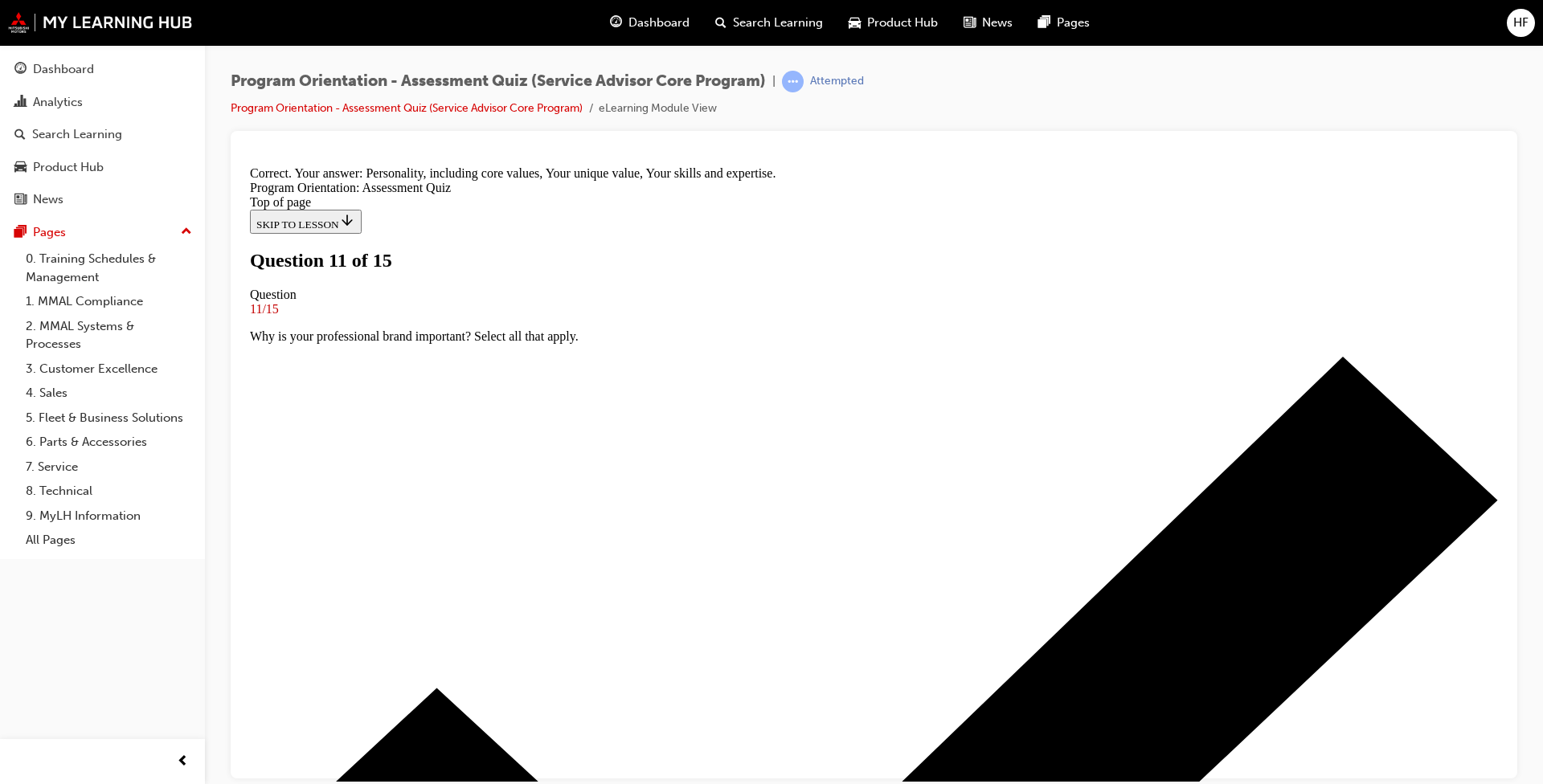
scroll to position [211, 0]
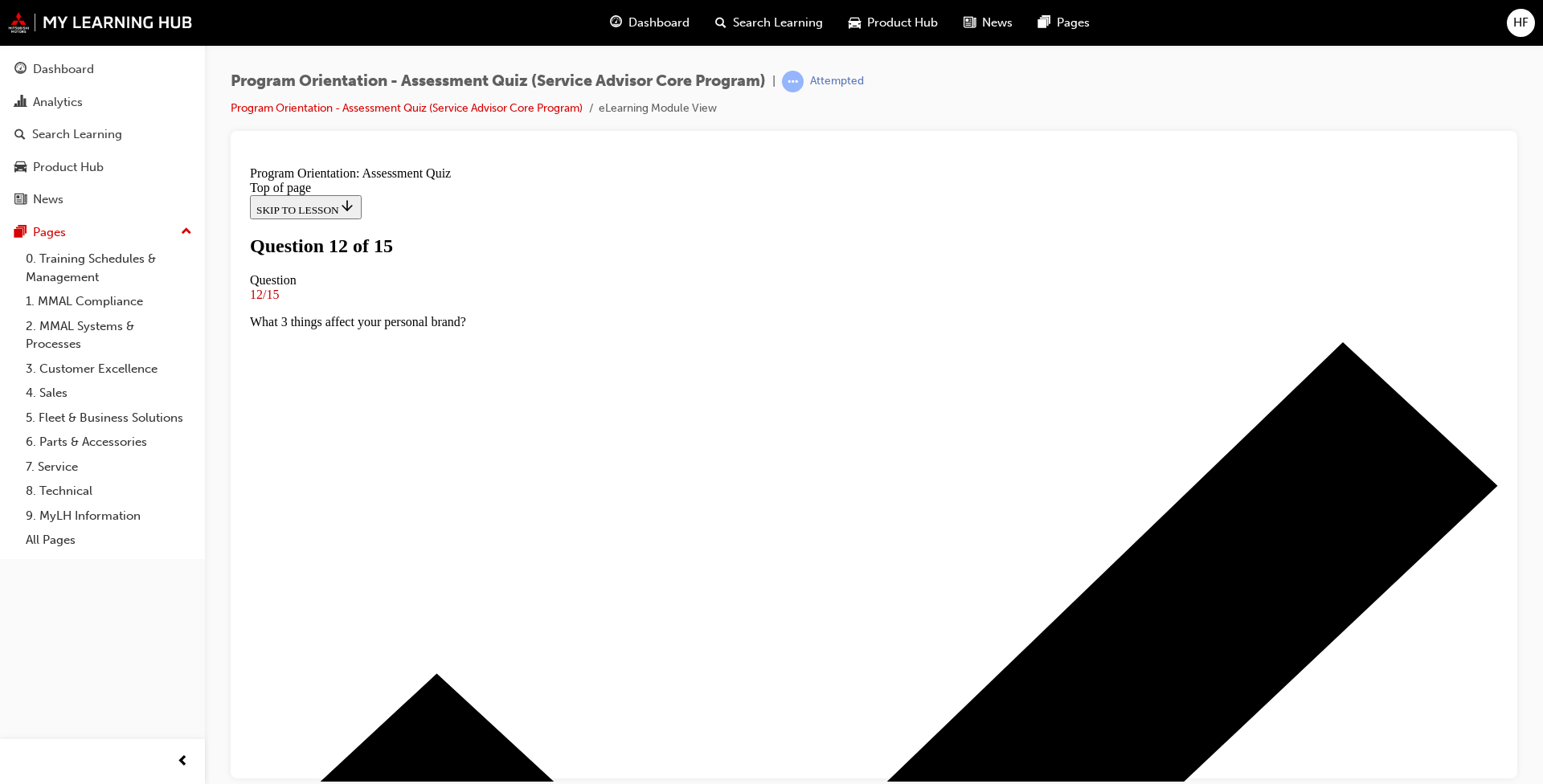
scroll to position [145, 0]
drag, startPoint x: 920, startPoint y: 253, endPoint x: 600, endPoint y: 261, distance: 320.1
drag, startPoint x: 600, startPoint y: 261, endPoint x: 633, endPoint y: 250, distance: 34.8
copy p "What are Mitsubishi Motors Australia's ambitions"
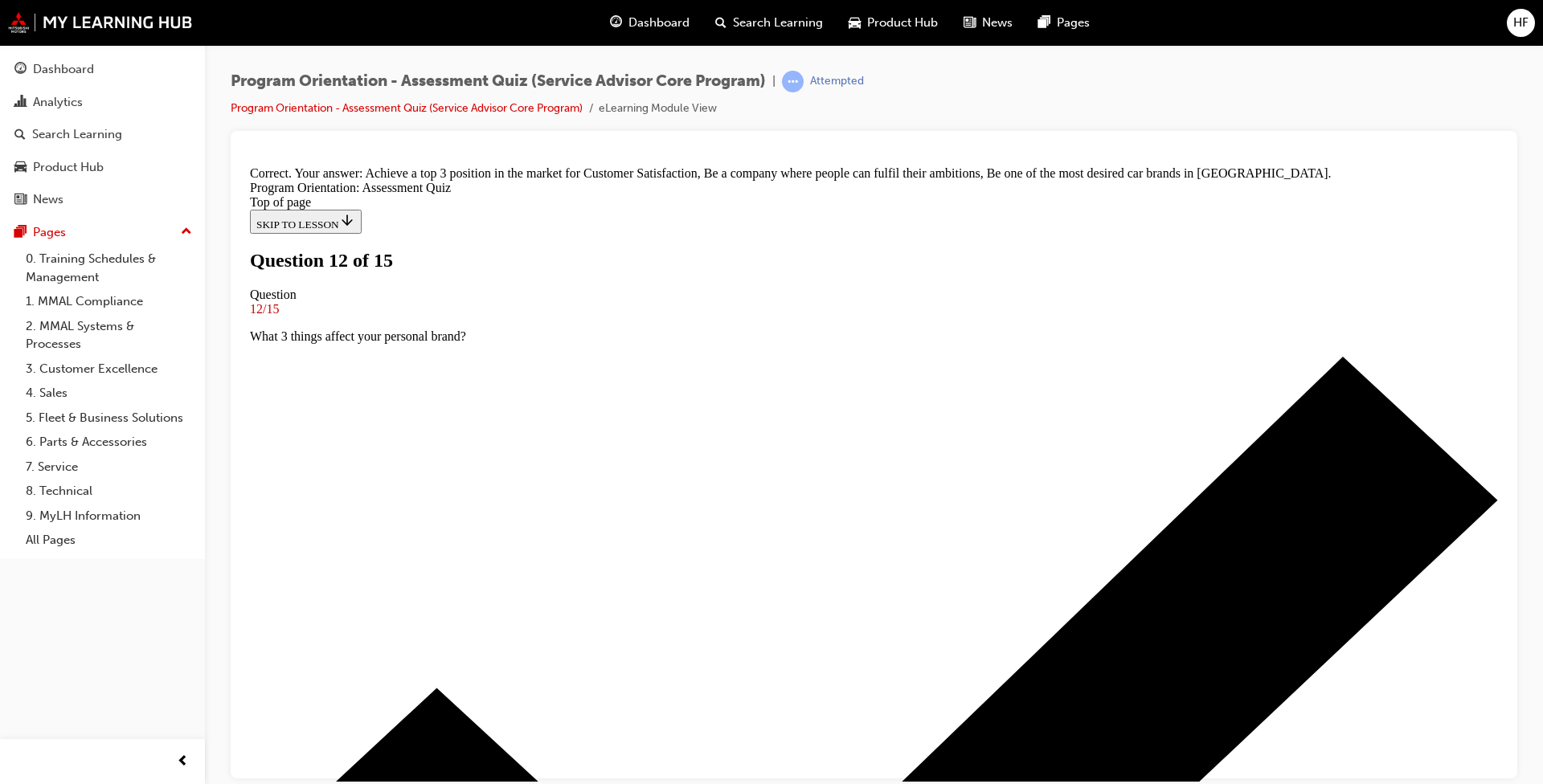
scroll to position [195, 0]
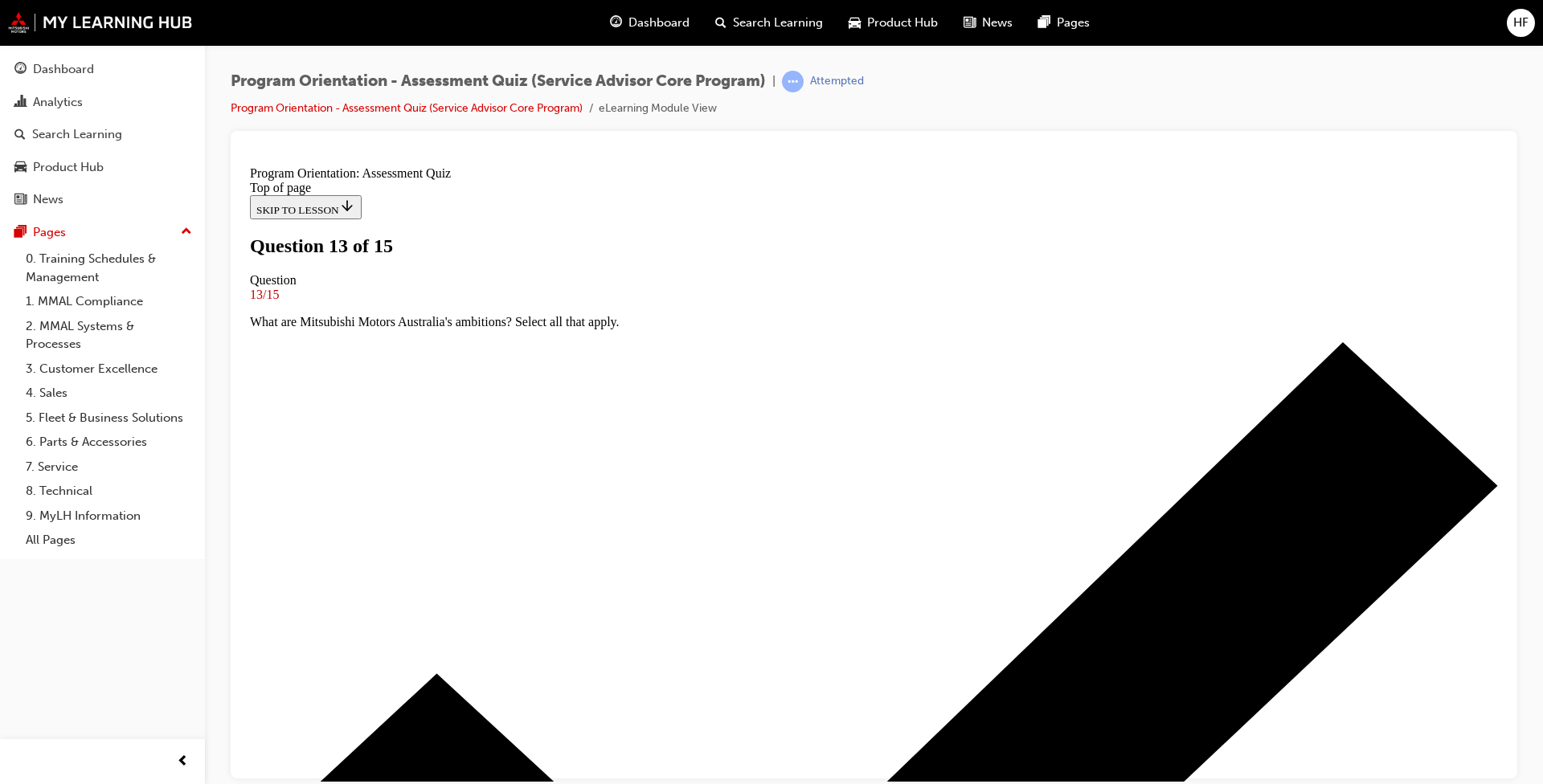
scroll to position [145, 0]
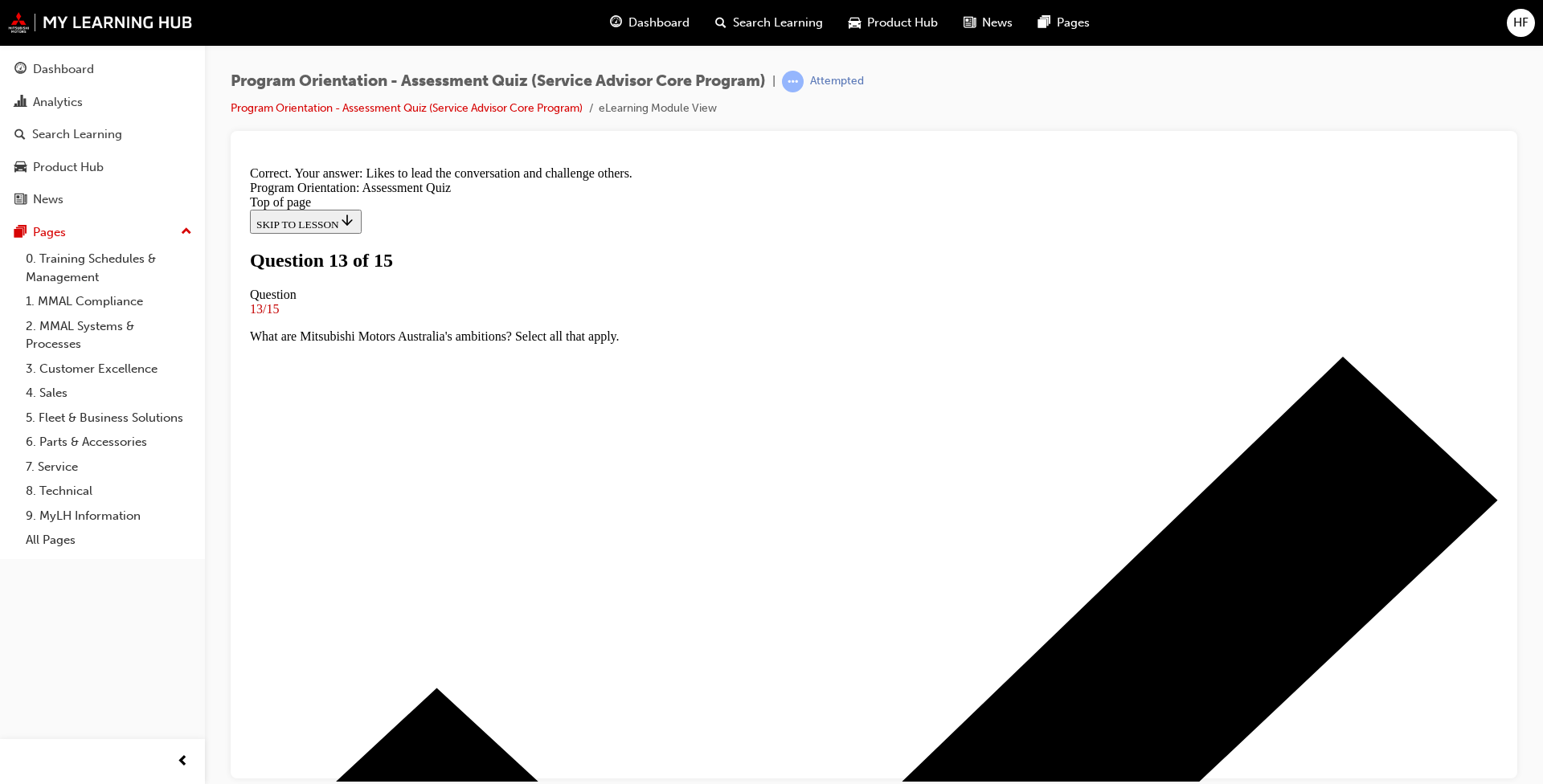
scroll to position [195, 0]
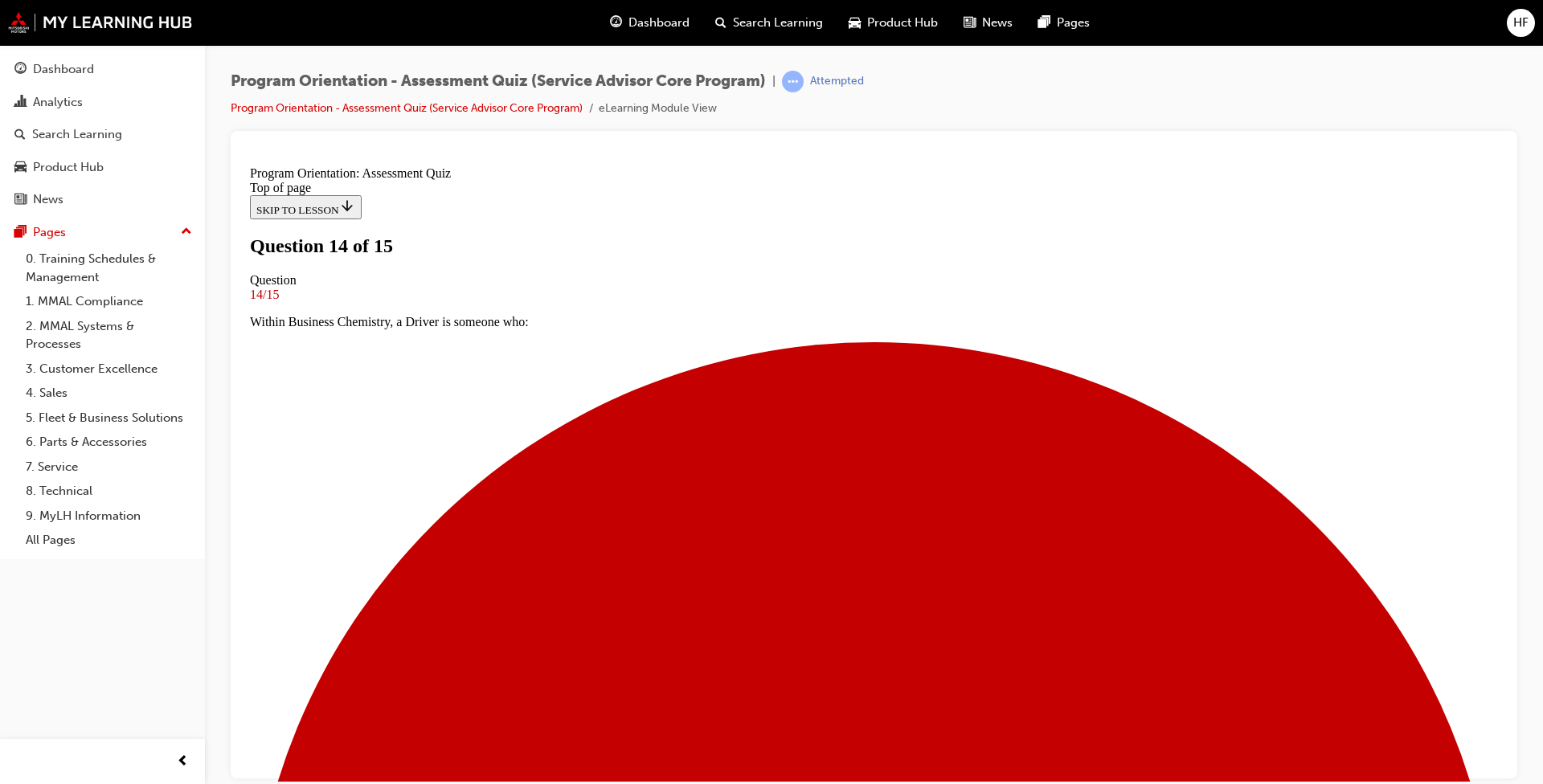
scroll to position [161, 0]
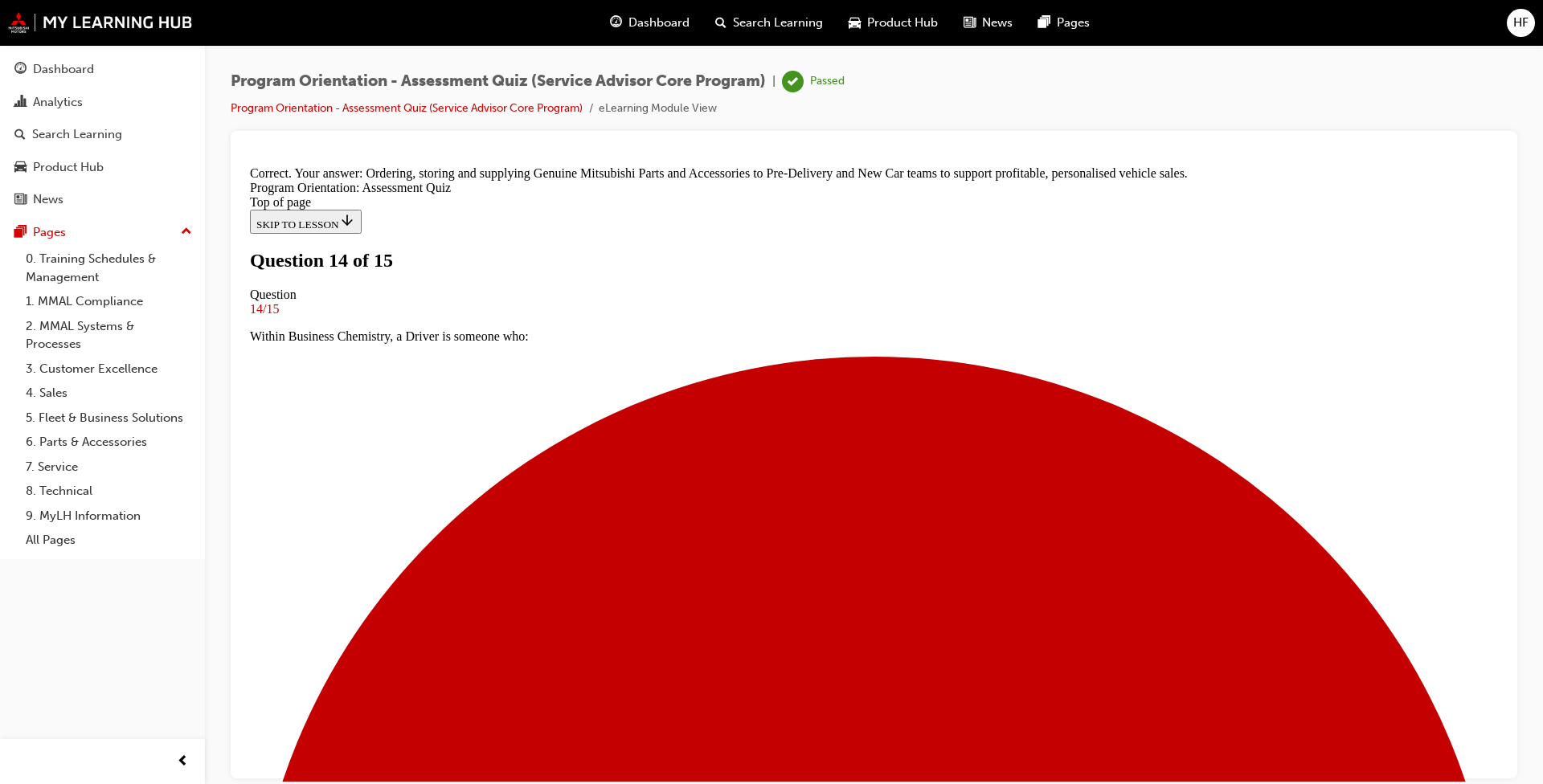
scroll to position [276, 0]
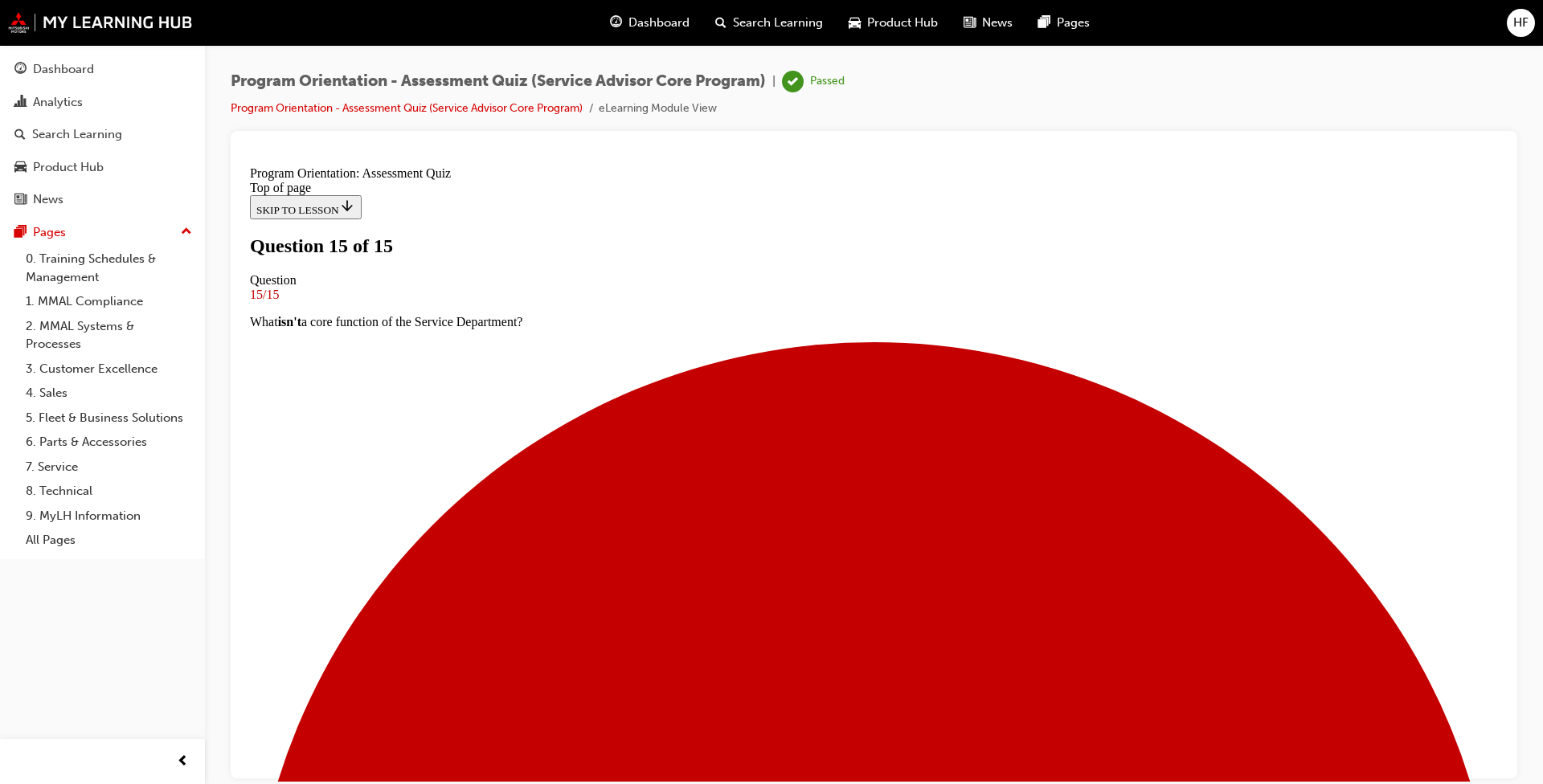
scroll to position [161, 0]
drag, startPoint x: 851, startPoint y: 719, endPoint x: 887, endPoint y: 719, distance: 36.0
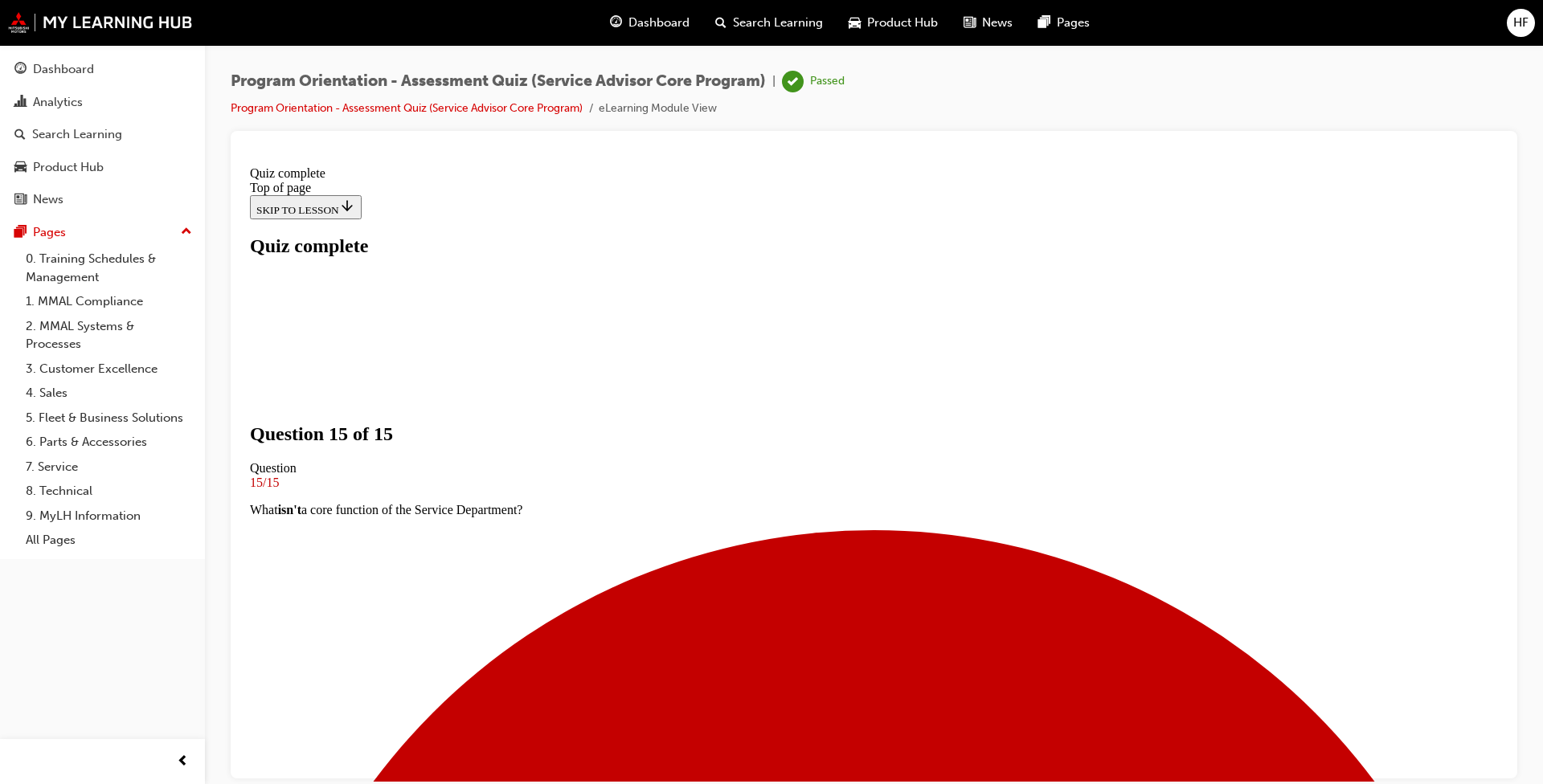
scroll to position [198, 0]
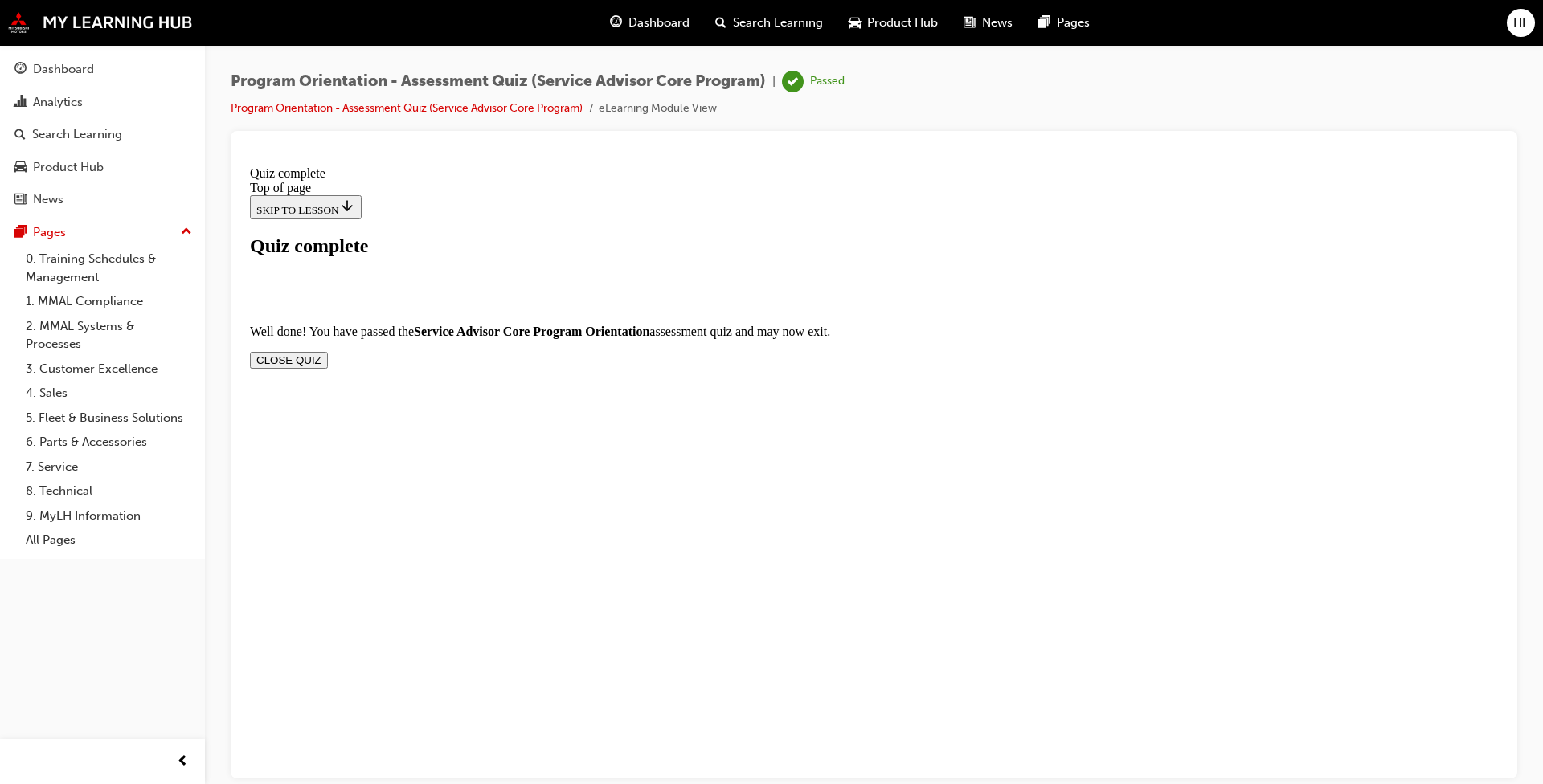
drag, startPoint x: 1086, startPoint y: 313, endPoint x: 1089, endPoint y: 323, distance: 10.4
click at [328, 351] on button "CLOSE QUIZ" at bounding box center [288, 360] width 78 height 17
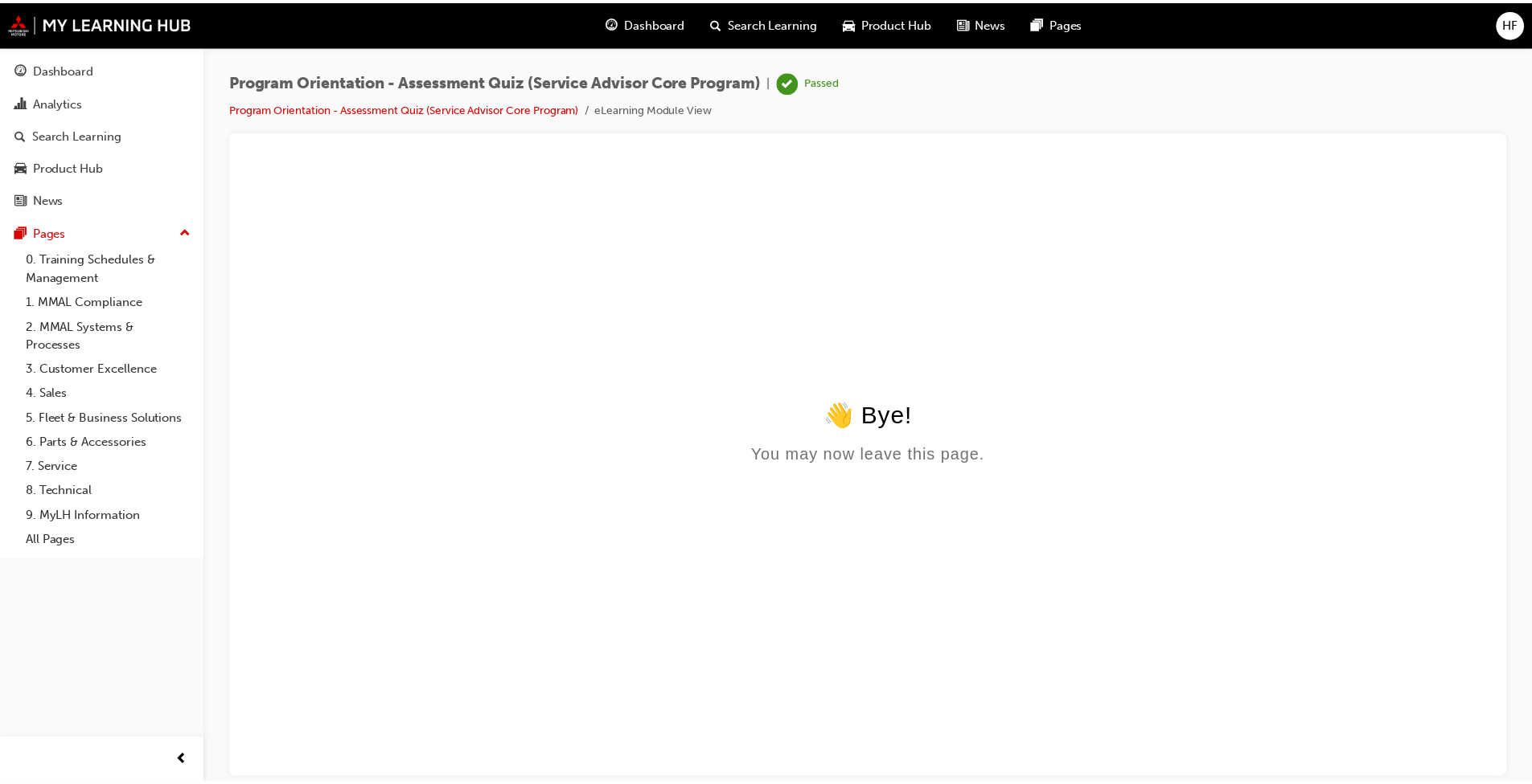
scroll to position [0, 0]
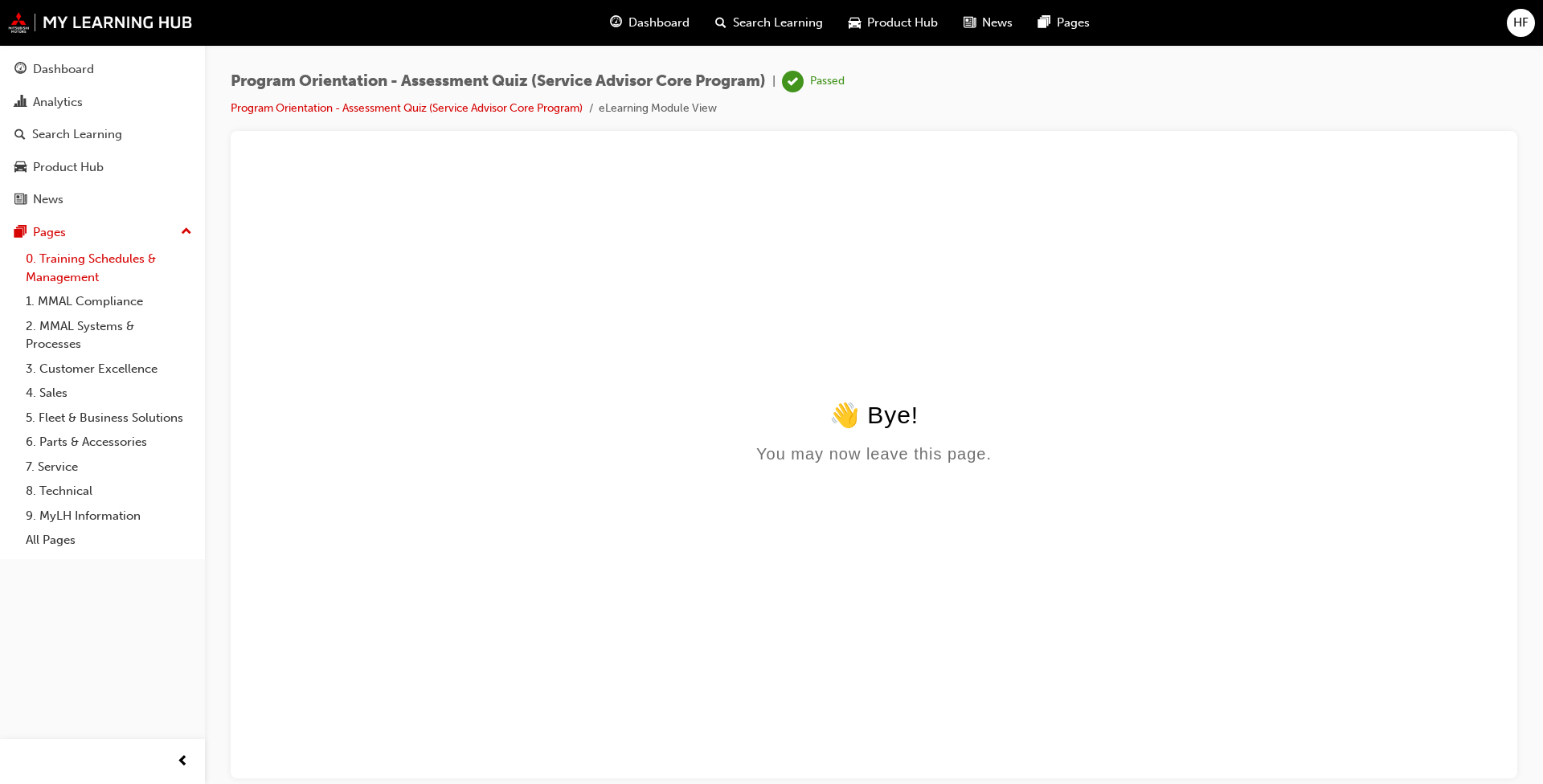
click at [47, 260] on link "0. Training Schedules & Management" at bounding box center [109, 268] width 179 height 42
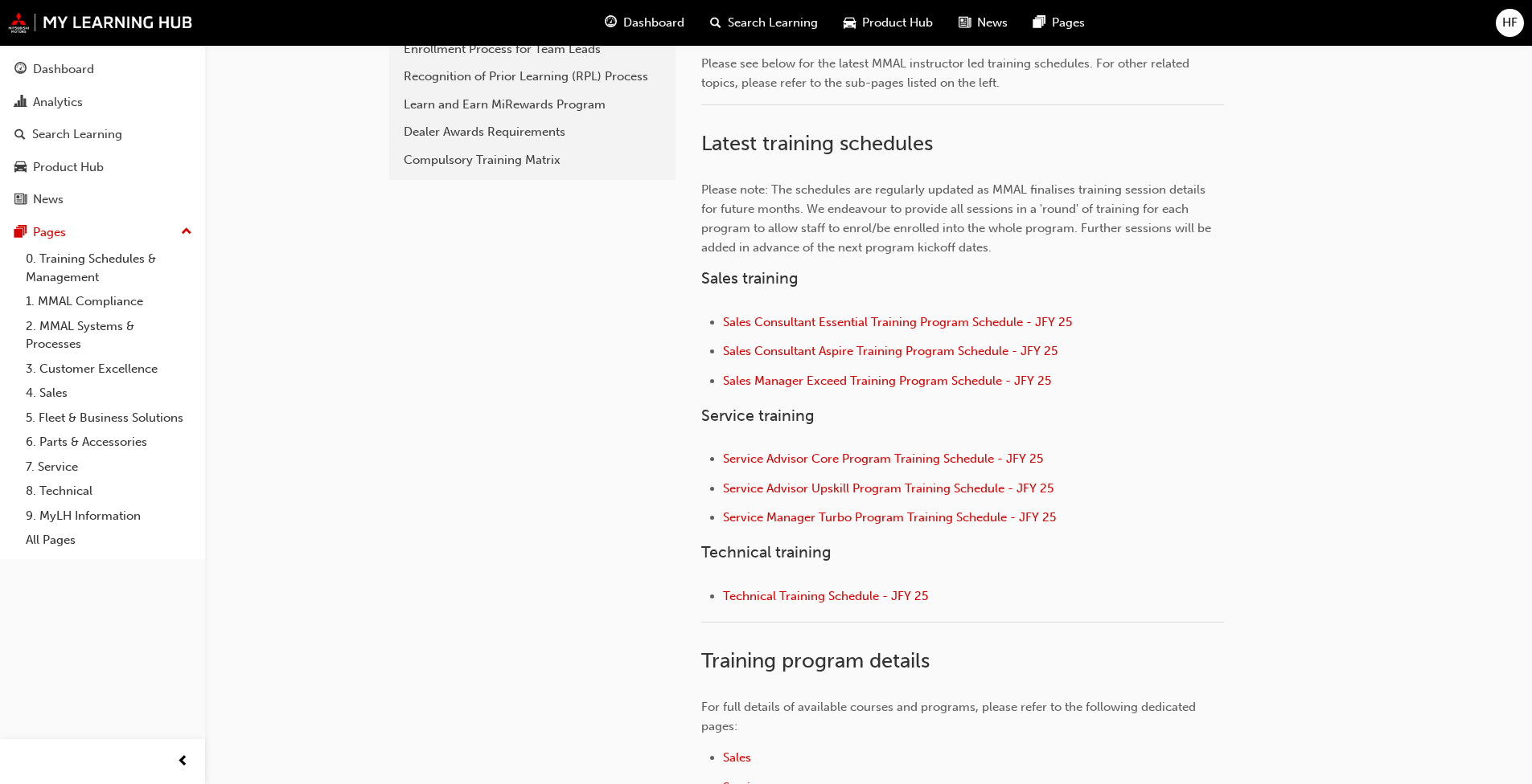
scroll to position [422, 0]
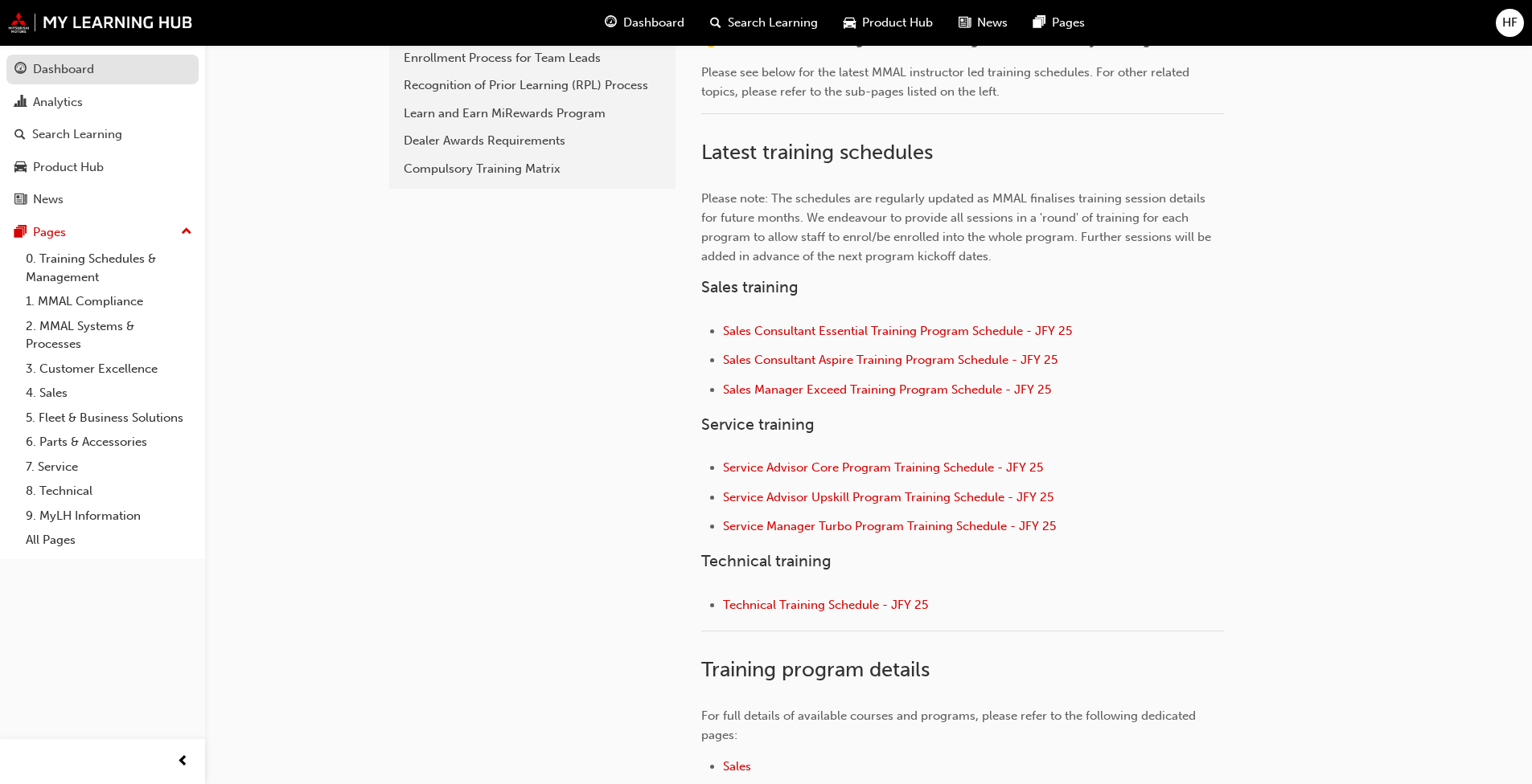
click at [45, 64] on div "Dashboard" at bounding box center [63, 69] width 61 height 19
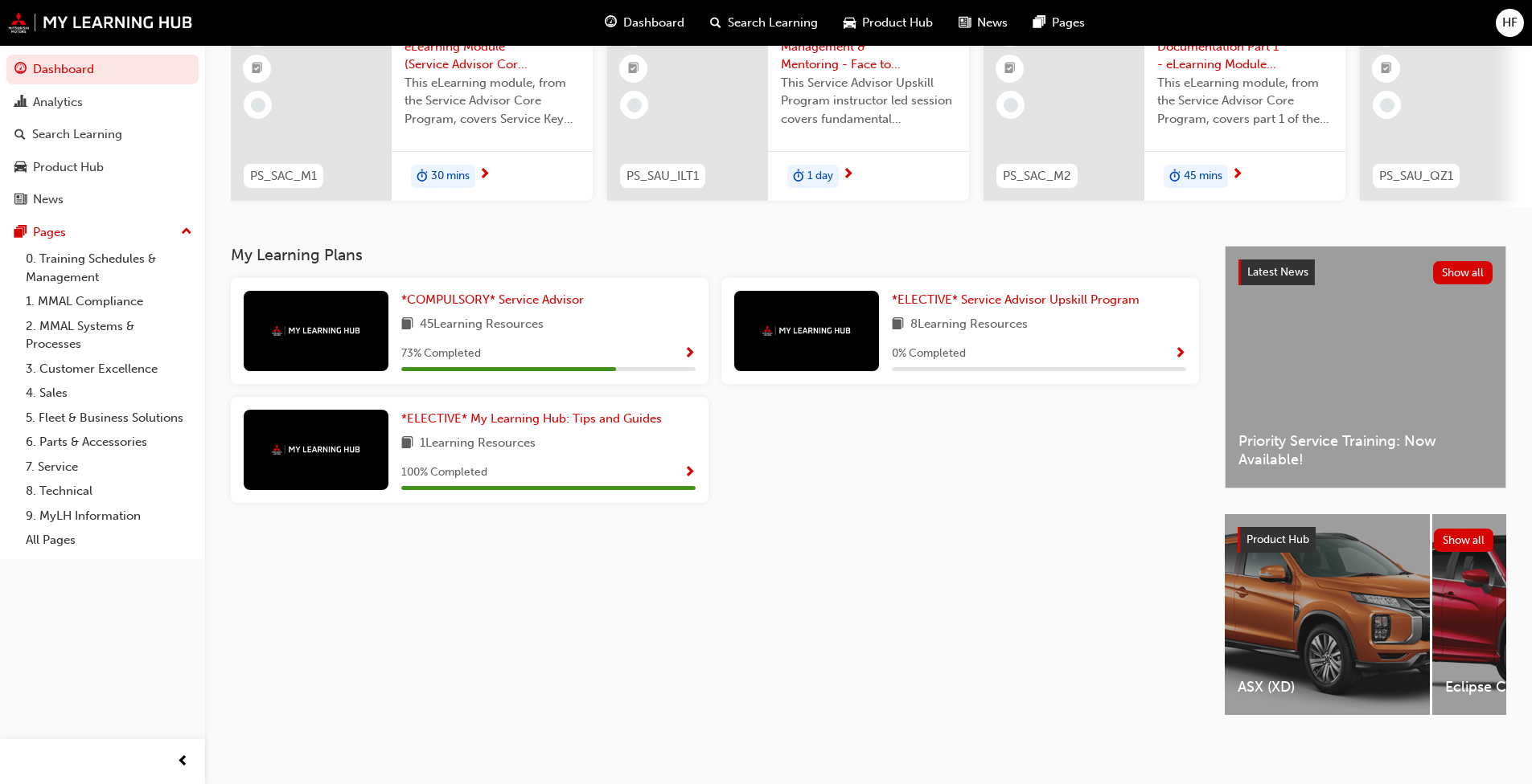
scroll to position [176, 0]
click at [507, 299] on span "*COMPULSORY* Service Advisor" at bounding box center [492, 300] width 182 height 14
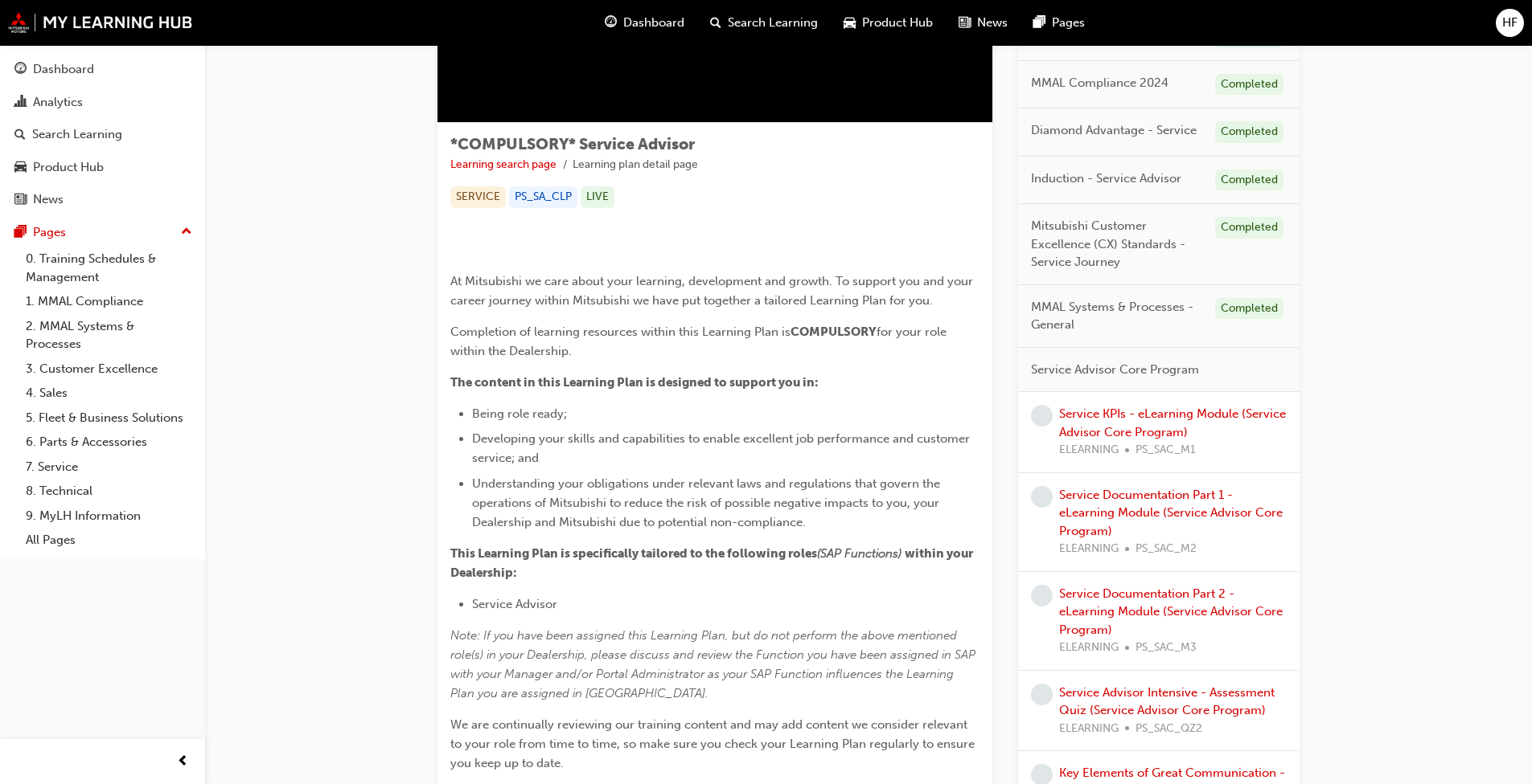
scroll to position [121, 0]
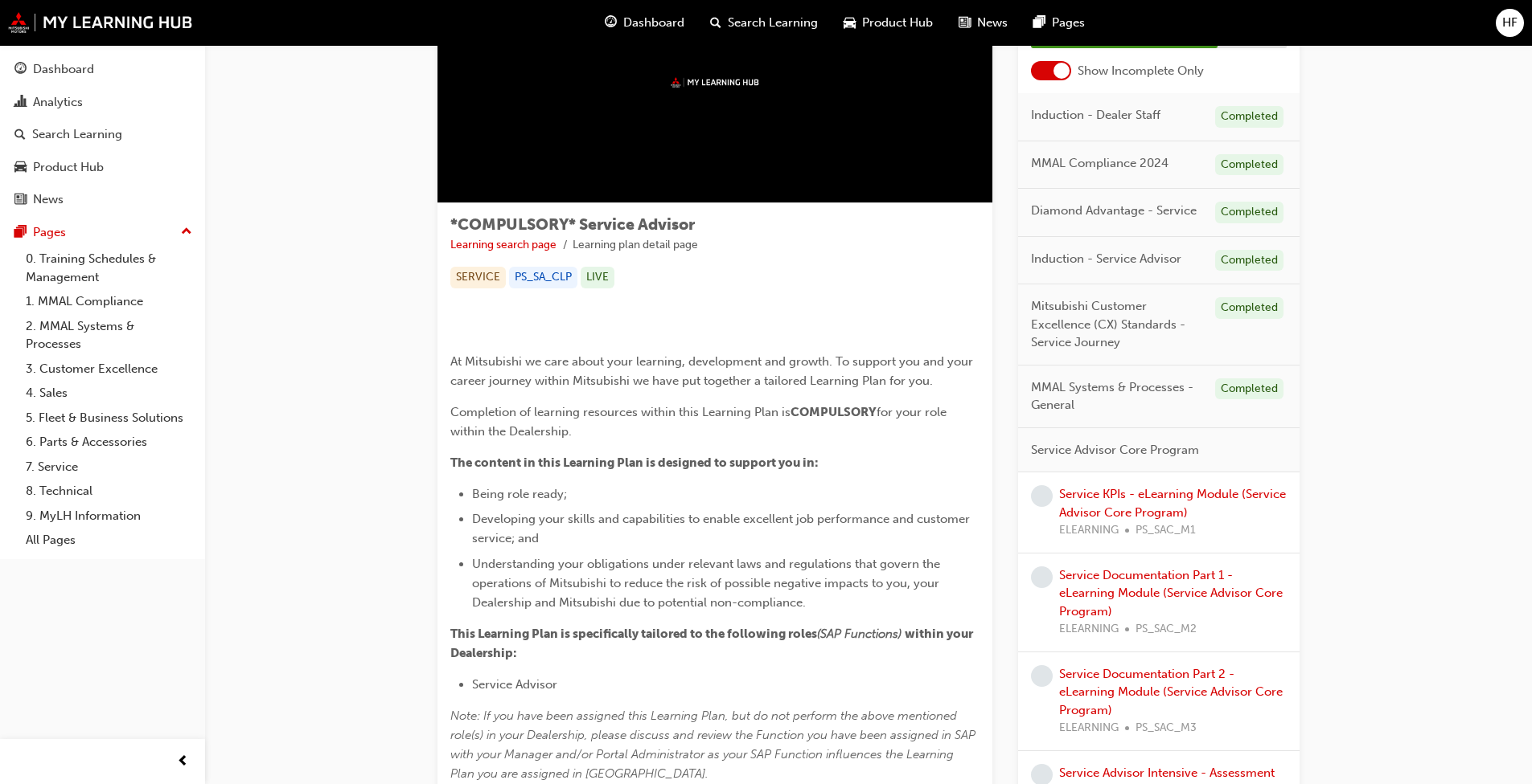
click at [803, 503] on div "Service KPIs - eLearning Module (Service Advisor Core Program) ELEARNING PS_SAC…" at bounding box center [1172, 513] width 227 height 54
click at [803, 505] on link "Service KPIs - eLearning Module (Service Advisor Core Program)" at bounding box center [1171, 503] width 226 height 33
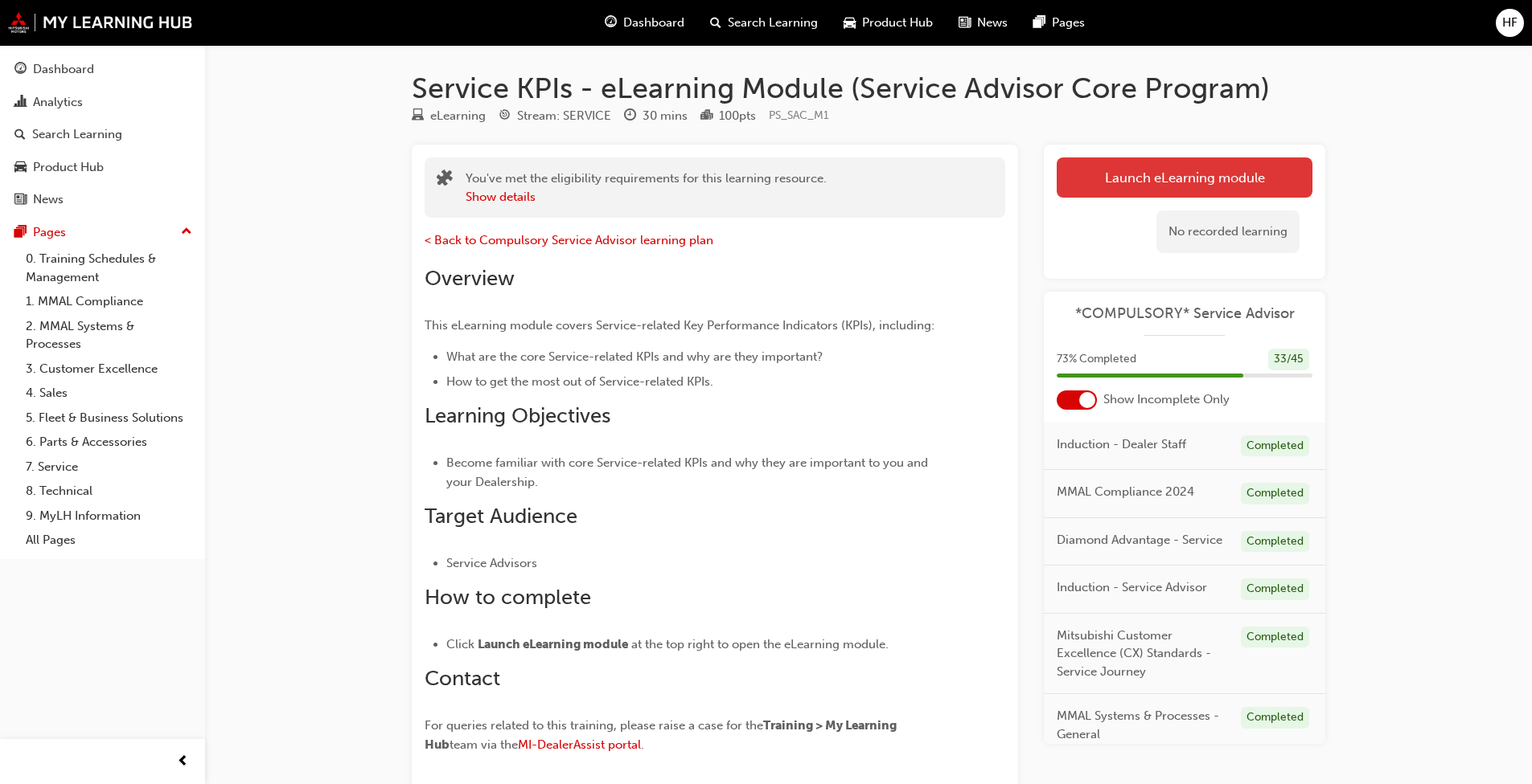
click at [803, 170] on link "Launch eLearning module" at bounding box center [1184, 177] width 255 height 40
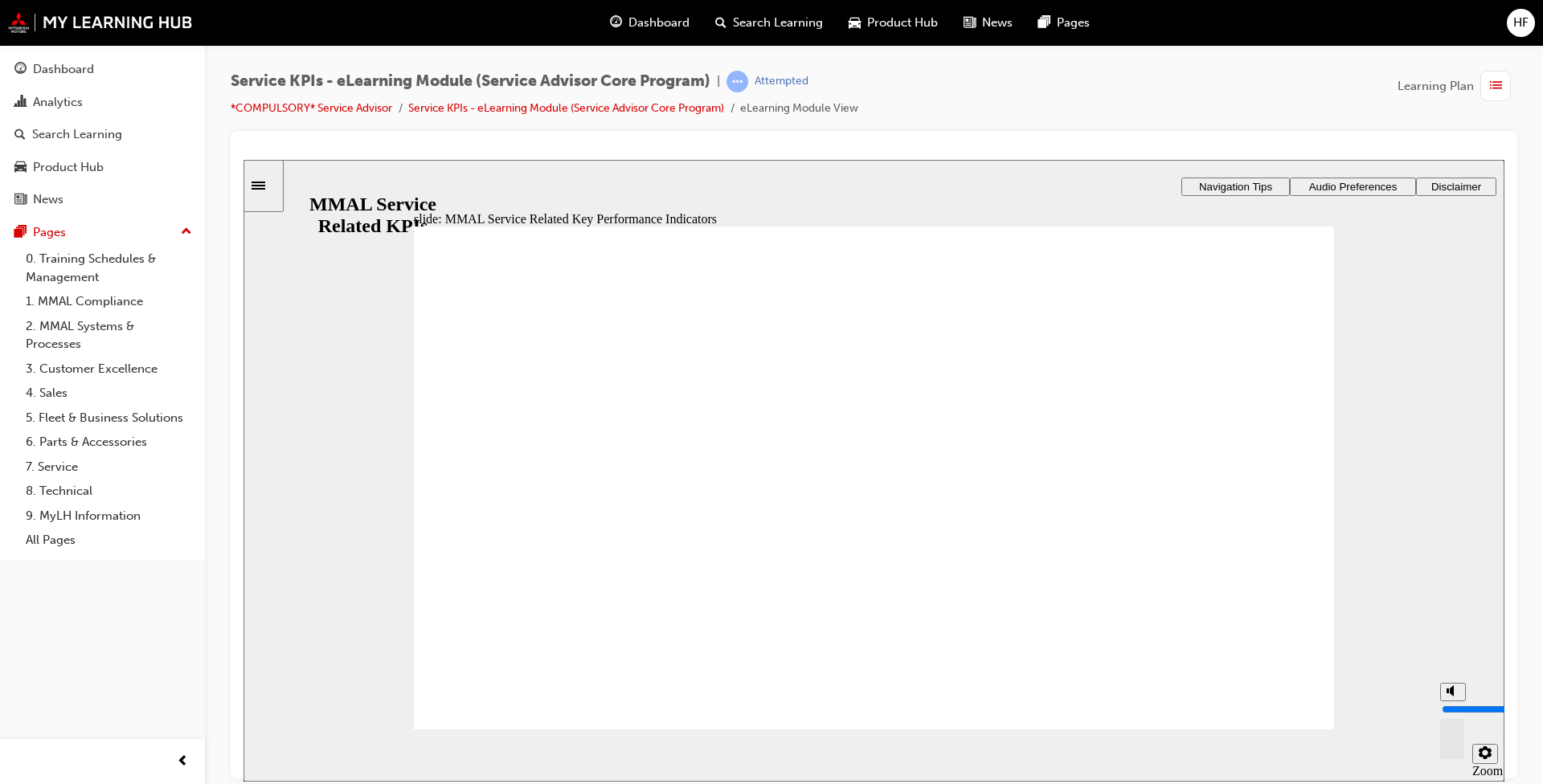
drag, startPoint x: 1453, startPoint y: 696, endPoint x: 1451, endPoint y: 688, distance: 8.2
type input "9"
click at [803, 602] on input "volume" at bounding box center [1494, 709] width 103 height 13
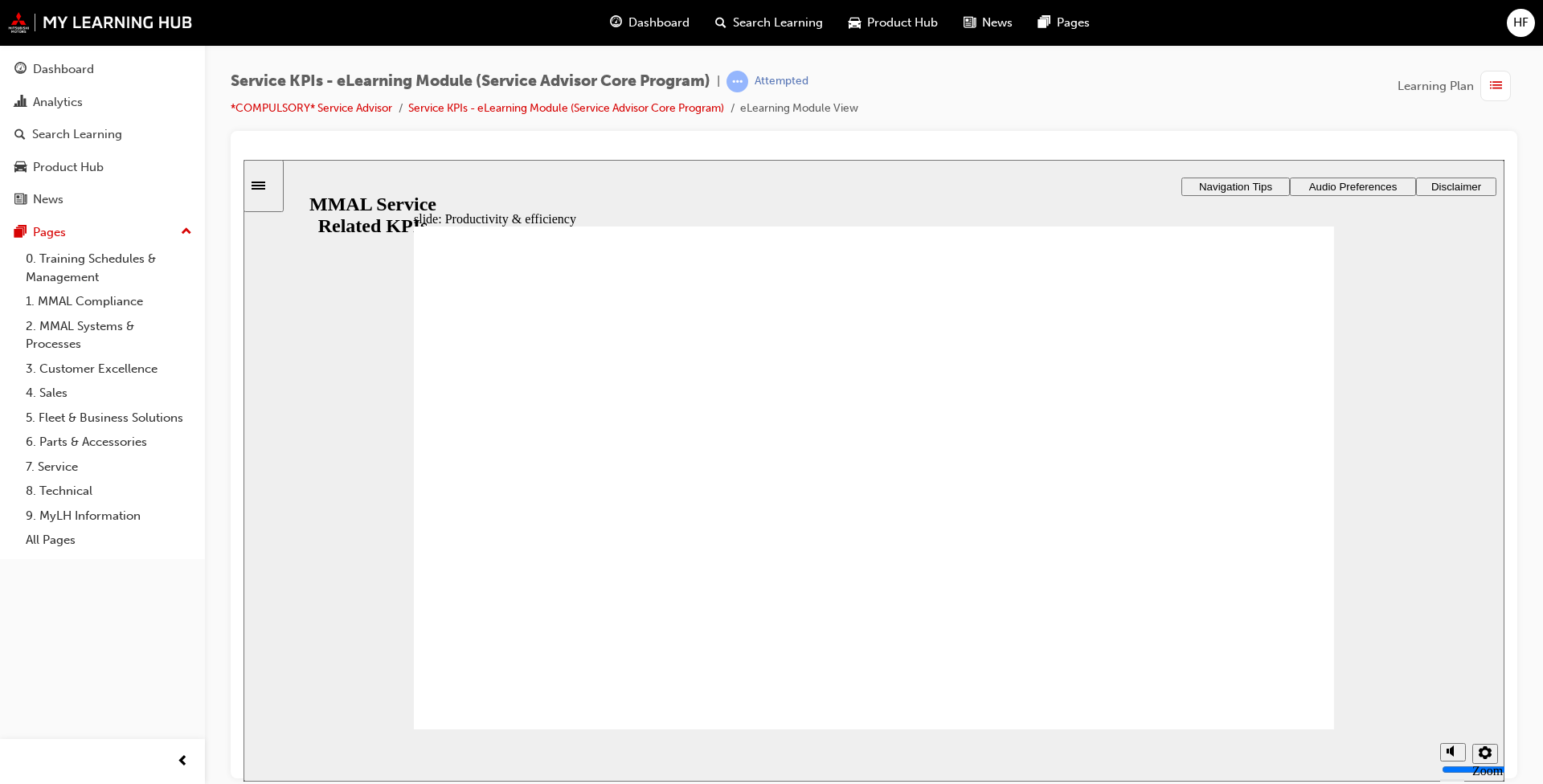
drag, startPoint x: 685, startPoint y: 552, endPoint x: 671, endPoint y: 561, distance: 16.6
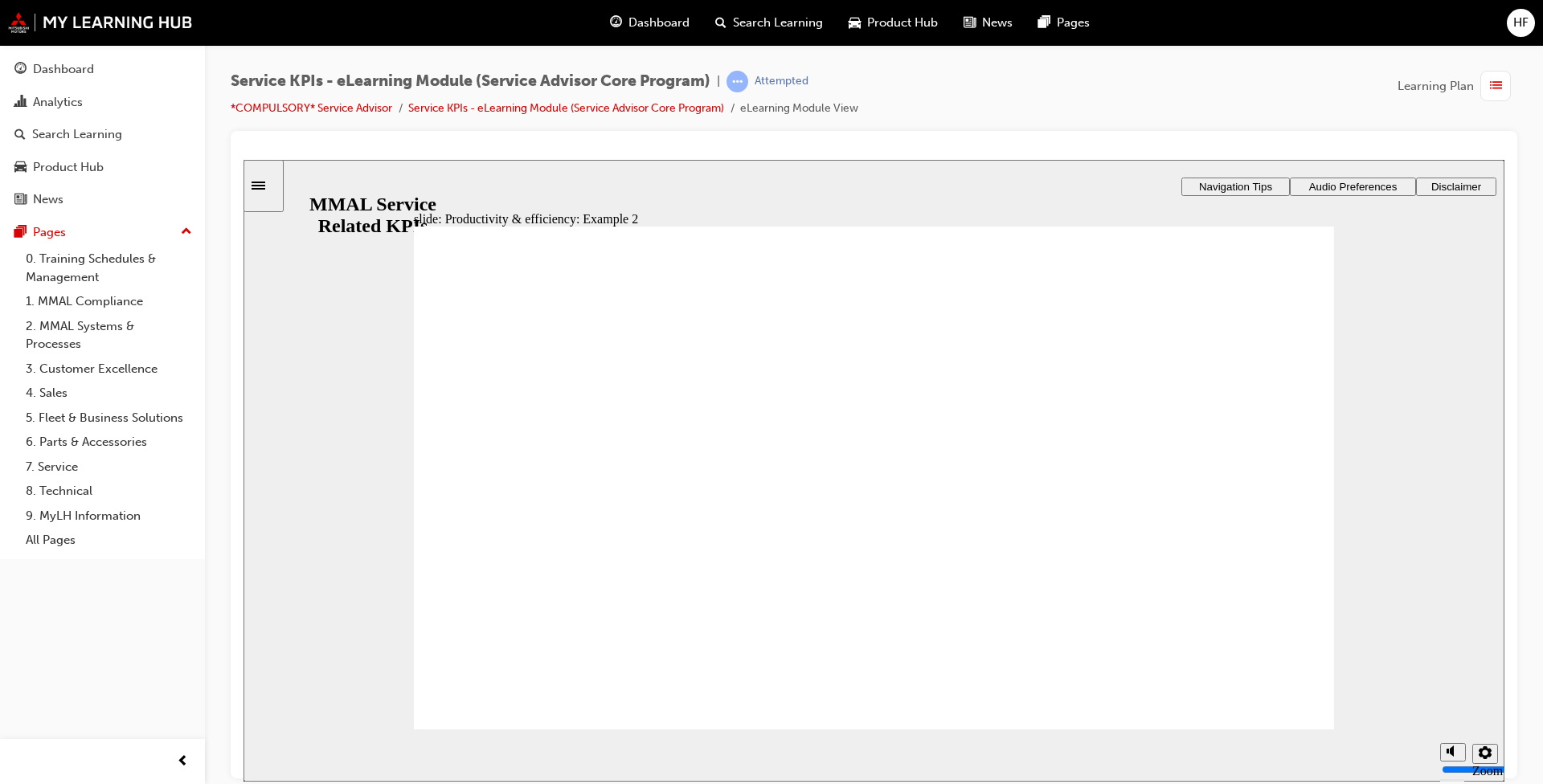
radio input "true"
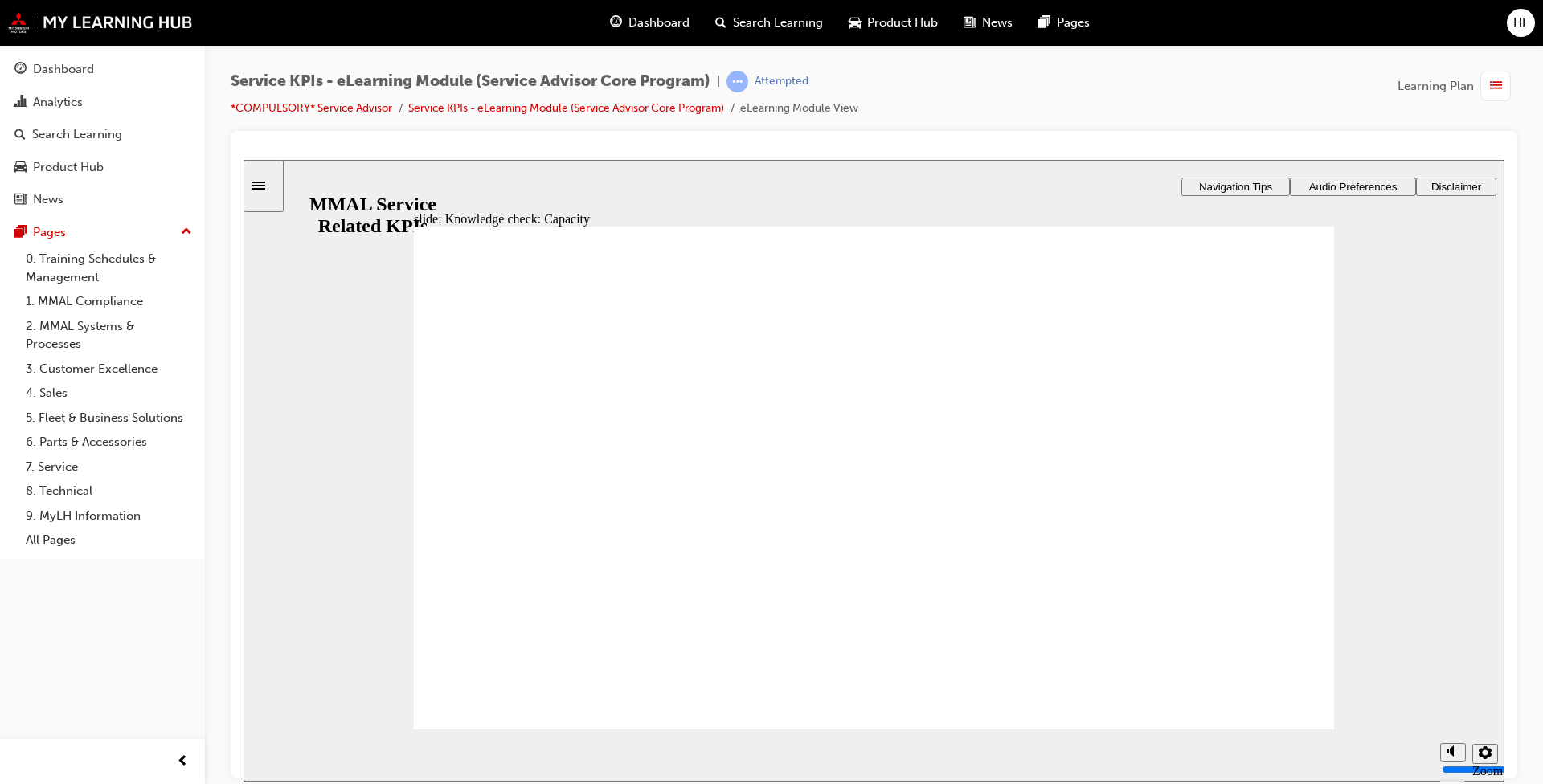
radio input "true"
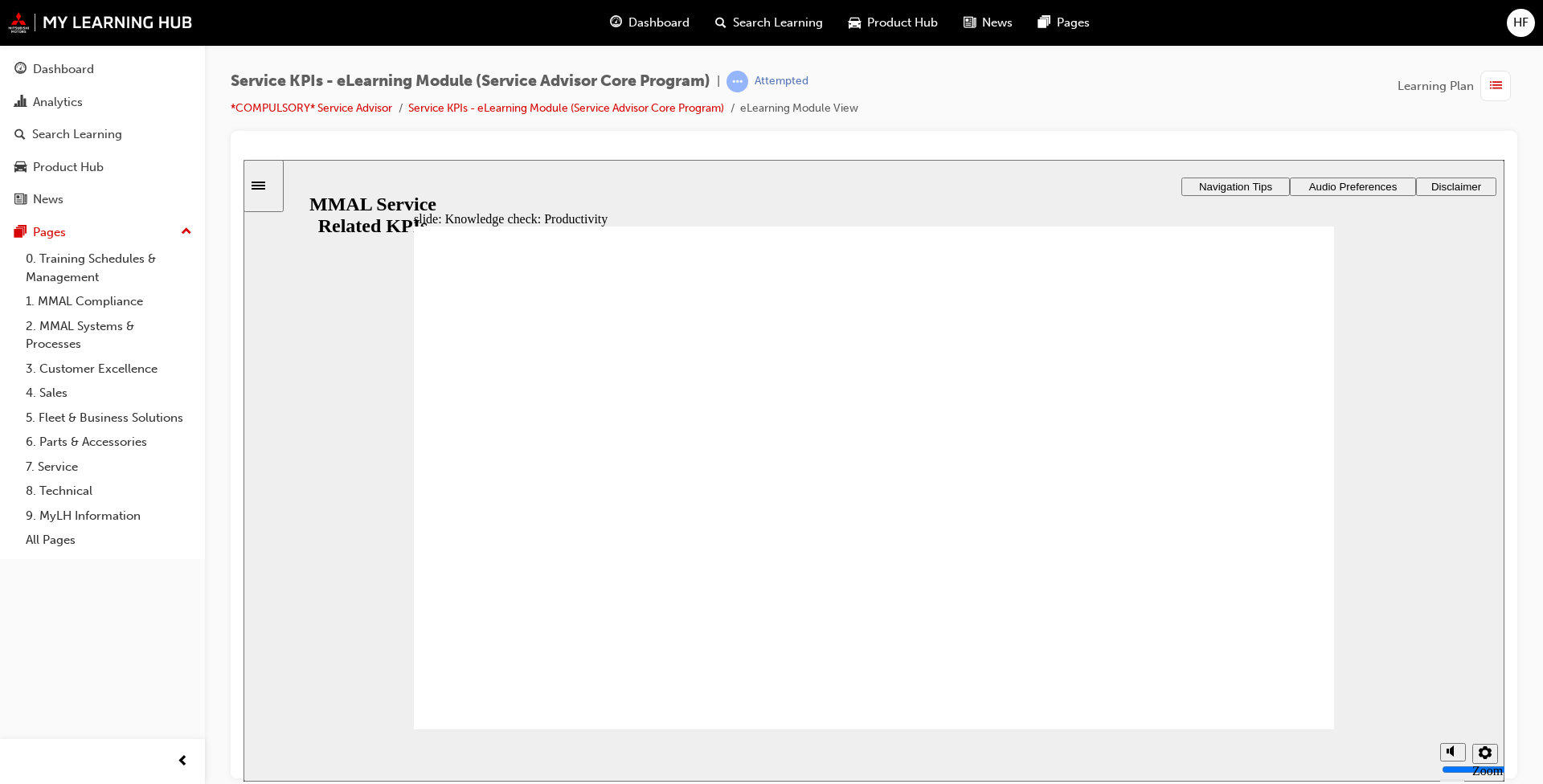
radio input "true"
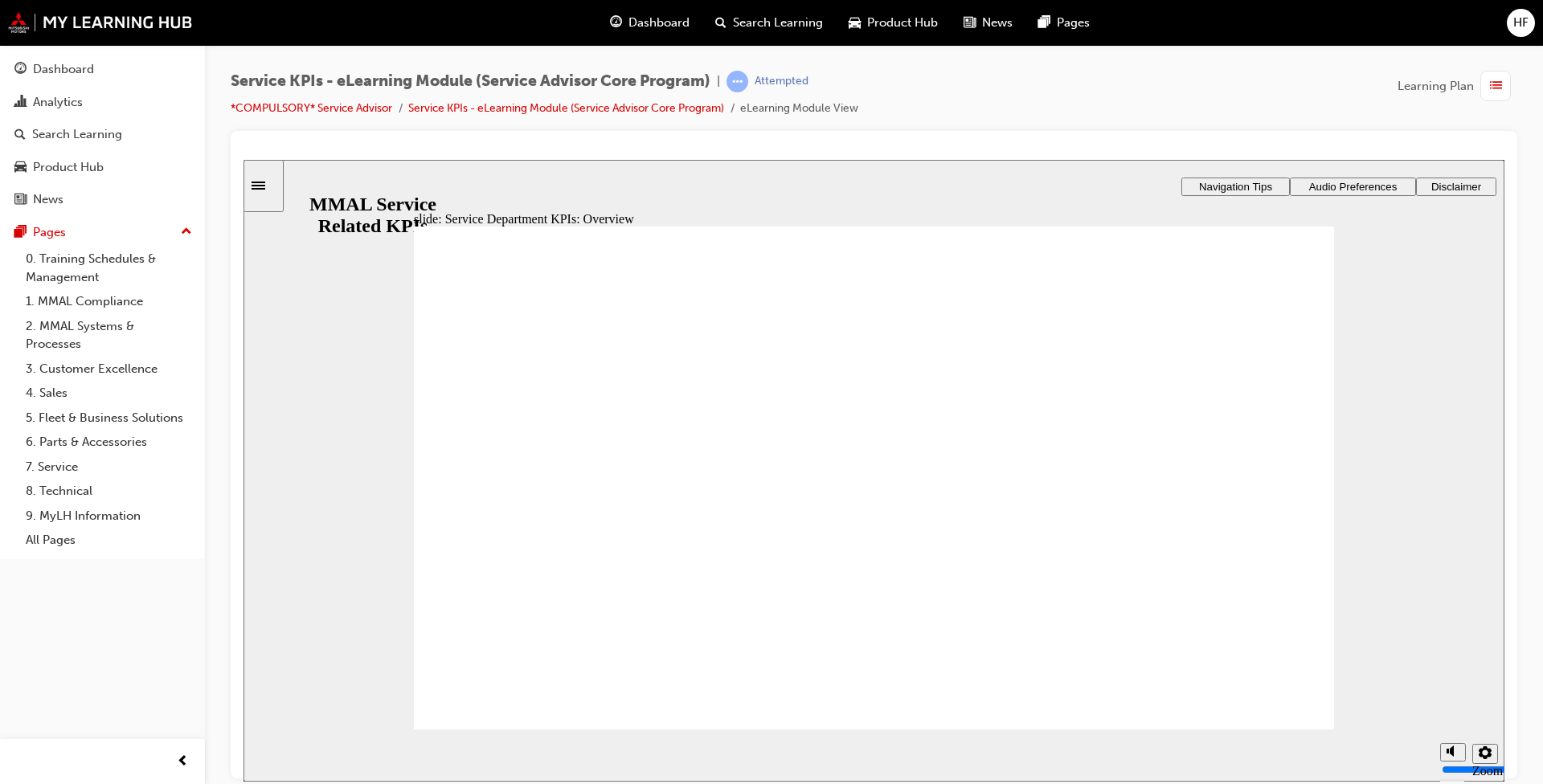
drag, startPoint x: 1247, startPoint y: 494, endPoint x: 1215, endPoint y: 486, distance: 33.0
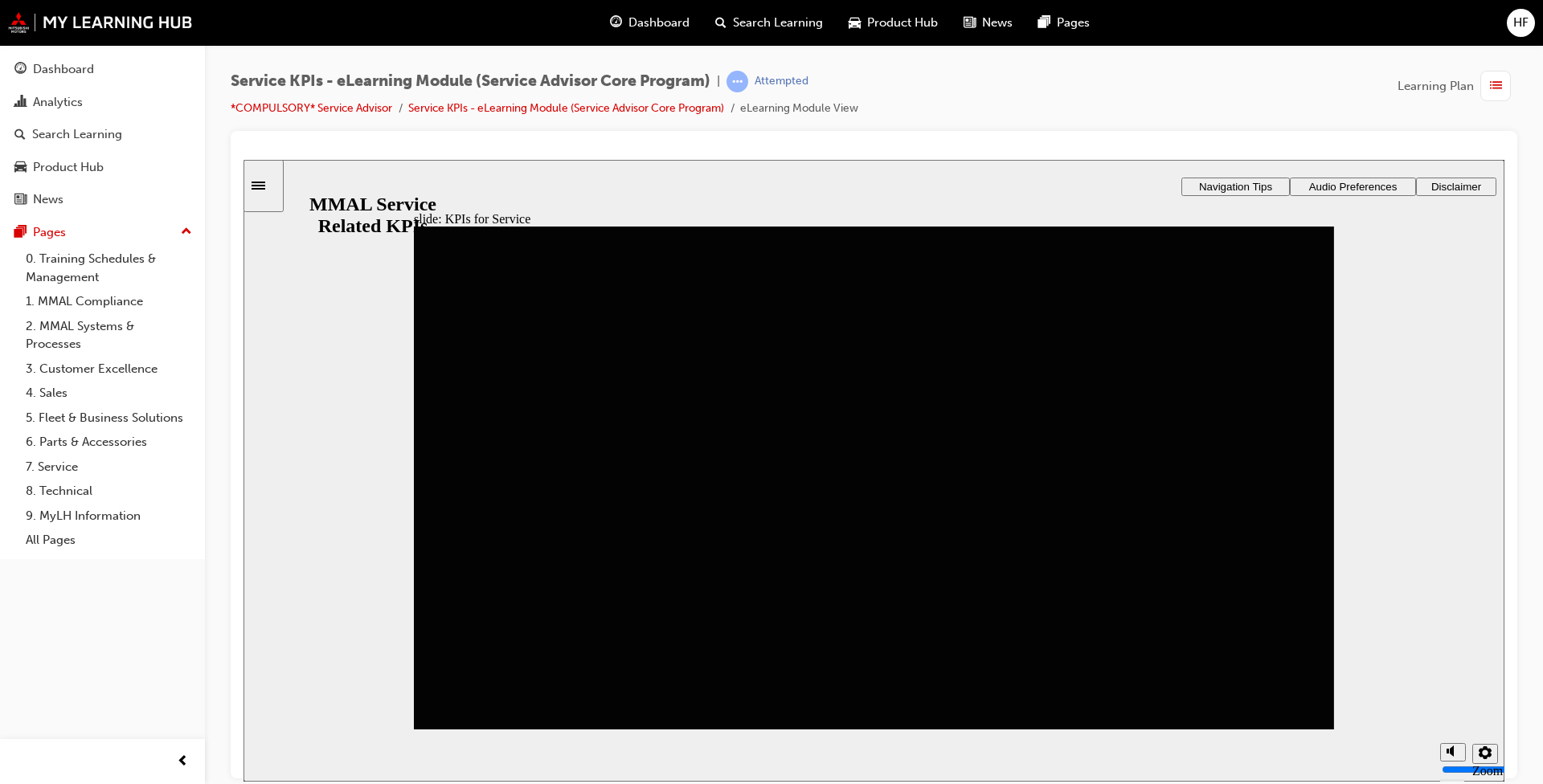
drag, startPoint x: 1087, startPoint y: 413, endPoint x: 1104, endPoint y: 427, distance: 22.0
drag, startPoint x: 1089, startPoint y: 417, endPoint x: 1274, endPoint y: 454, distance: 188.7
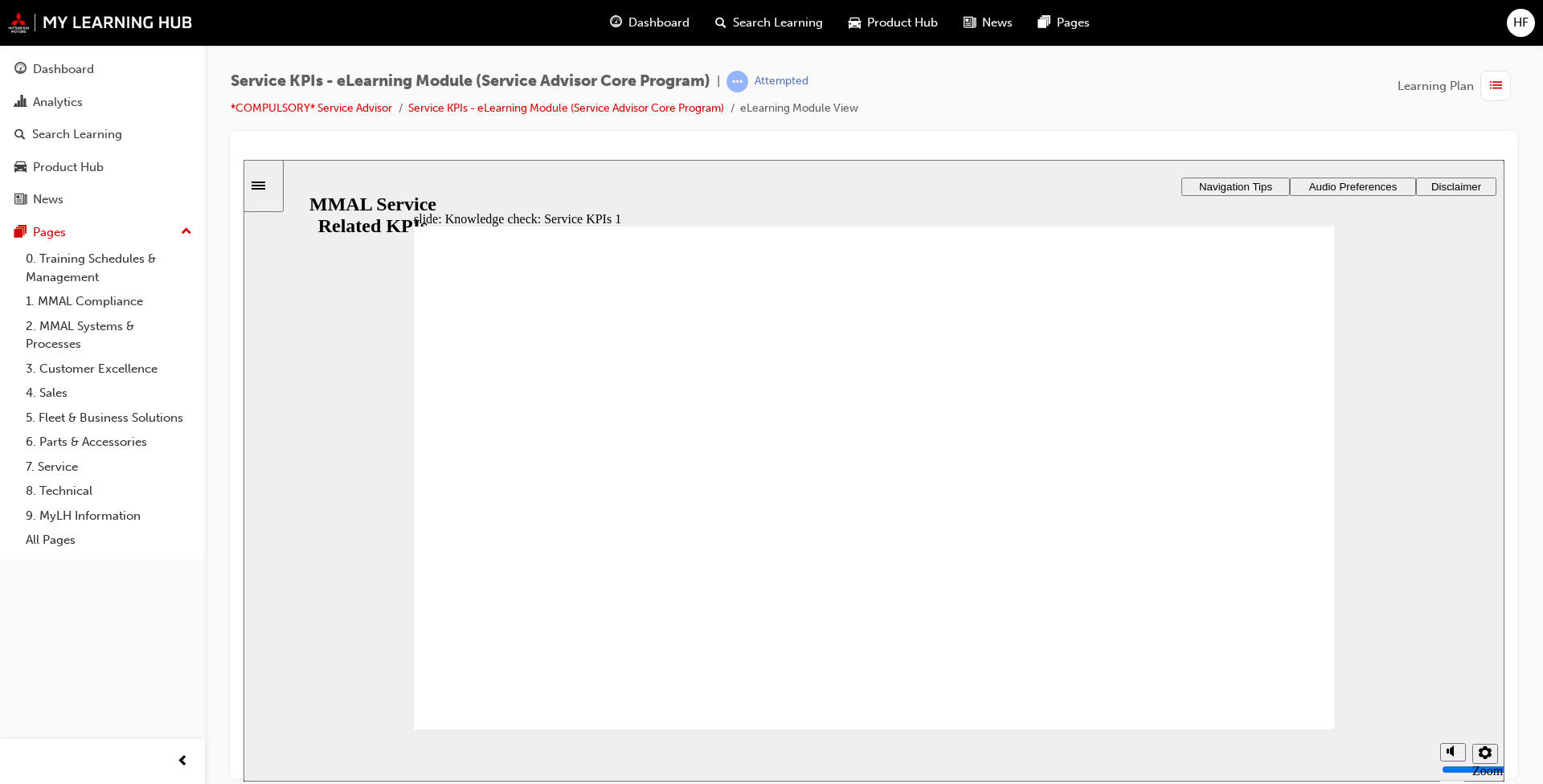
drag, startPoint x: 548, startPoint y: 381, endPoint x: 1242, endPoint y: 449, distance: 697.3
drag, startPoint x: 789, startPoint y: 382, endPoint x: 1263, endPoint y: 509, distance: 490.7
drag, startPoint x: 1168, startPoint y: 500, endPoint x: 1168, endPoint y: 621, distance: 121.0
drag, startPoint x: 1203, startPoint y: 377, endPoint x: 1207, endPoint y: 508, distance: 131.1
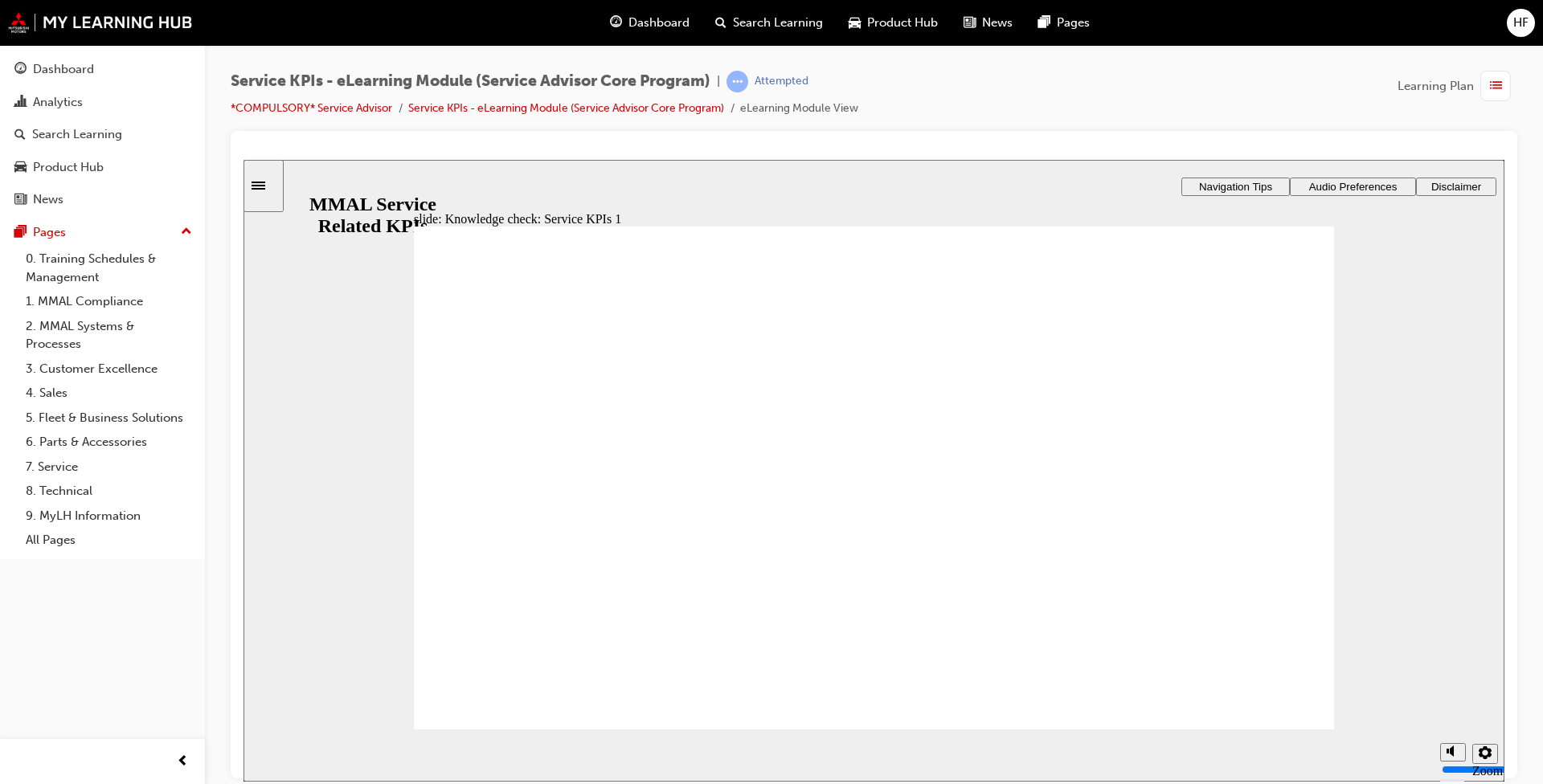
drag, startPoint x: 947, startPoint y: 380, endPoint x: 1159, endPoint y: 560, distance: 278.1
drag, startPoint x: 990, startPoint y: 376, endPoint x: 1226, endPoint y: 441, distance: 244.8
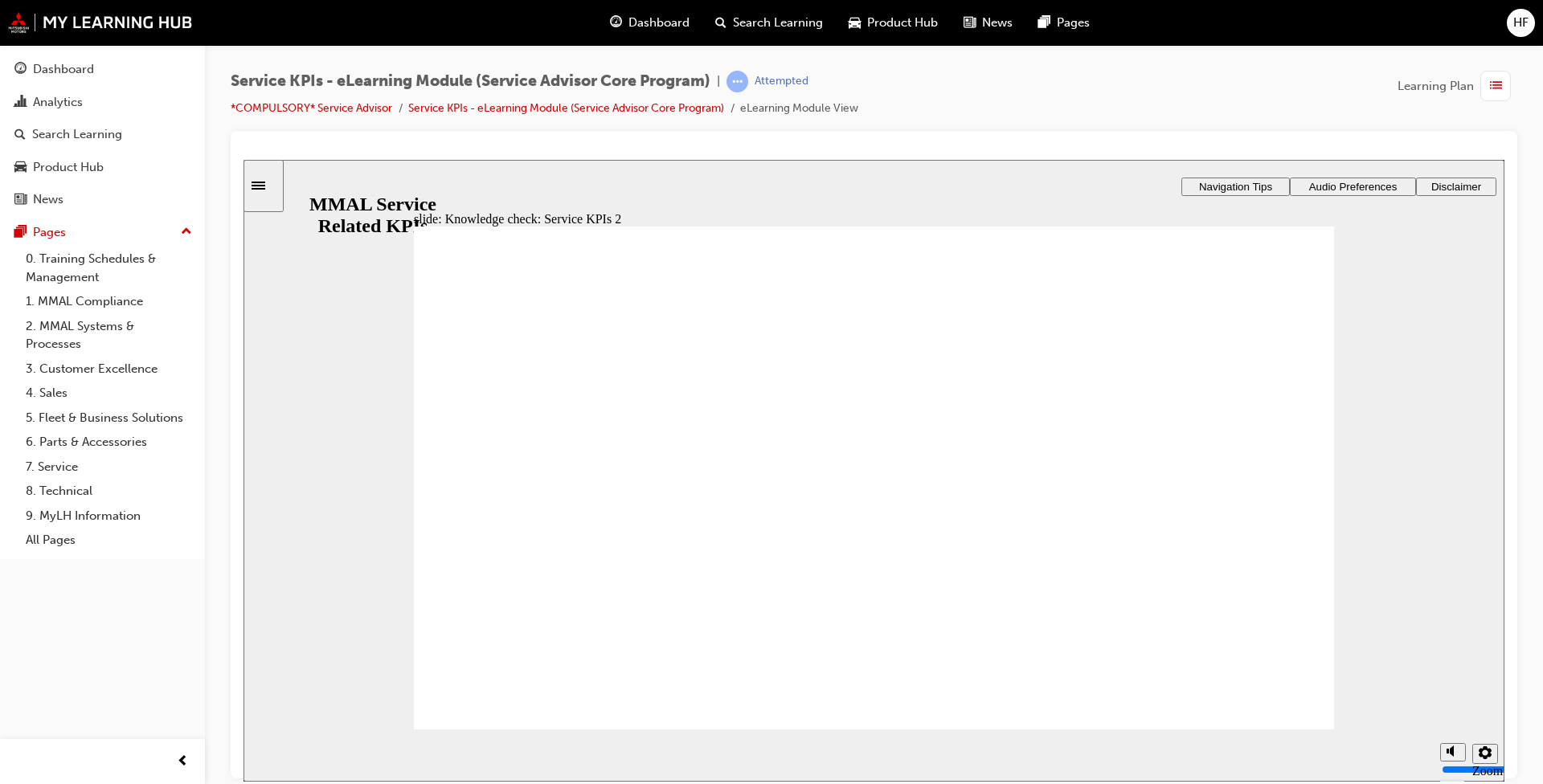
drag, startPoint x: 1174, startPoint y: 521, endPoint x: 1185, endPoint y: 627, distance: 106.6
drag, startPoint x: 804, startPoint y: 384, endPoint x: 1251, endPoint y: 566, distance: 482.6
drag, startPoint x: 643, startPoint y: 392, endPoint x: 1238, endPoint y: 569, distance: 620.8
drag, startPoint x: 880, startPoint y: 628, endPoint x: 956, endPoint y: 640, distance: 76.9
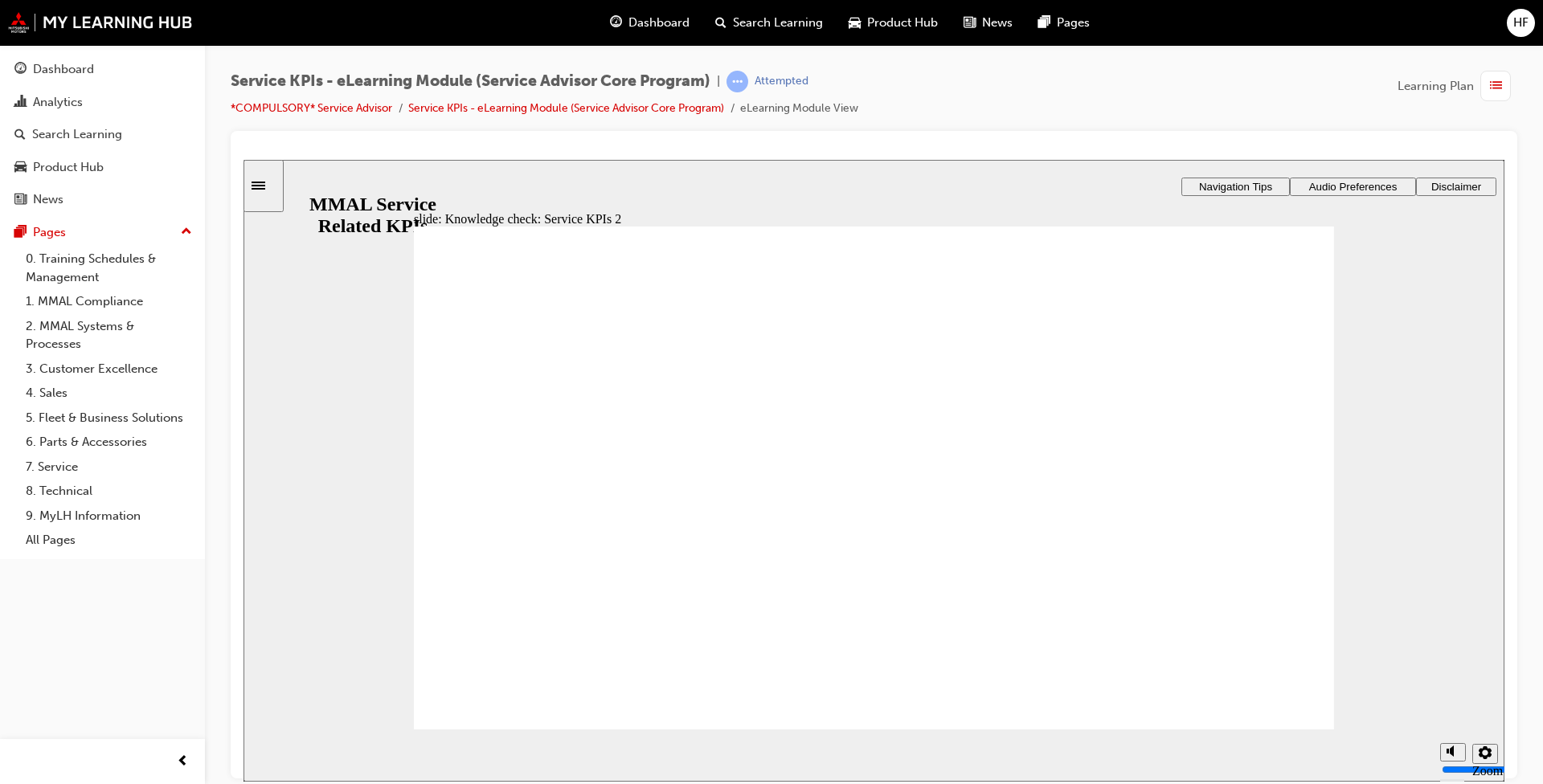
drag, startPoint x: 497, startPoint y: 439, endPoint x: 589, endPoint y: 455, distance: 93.4
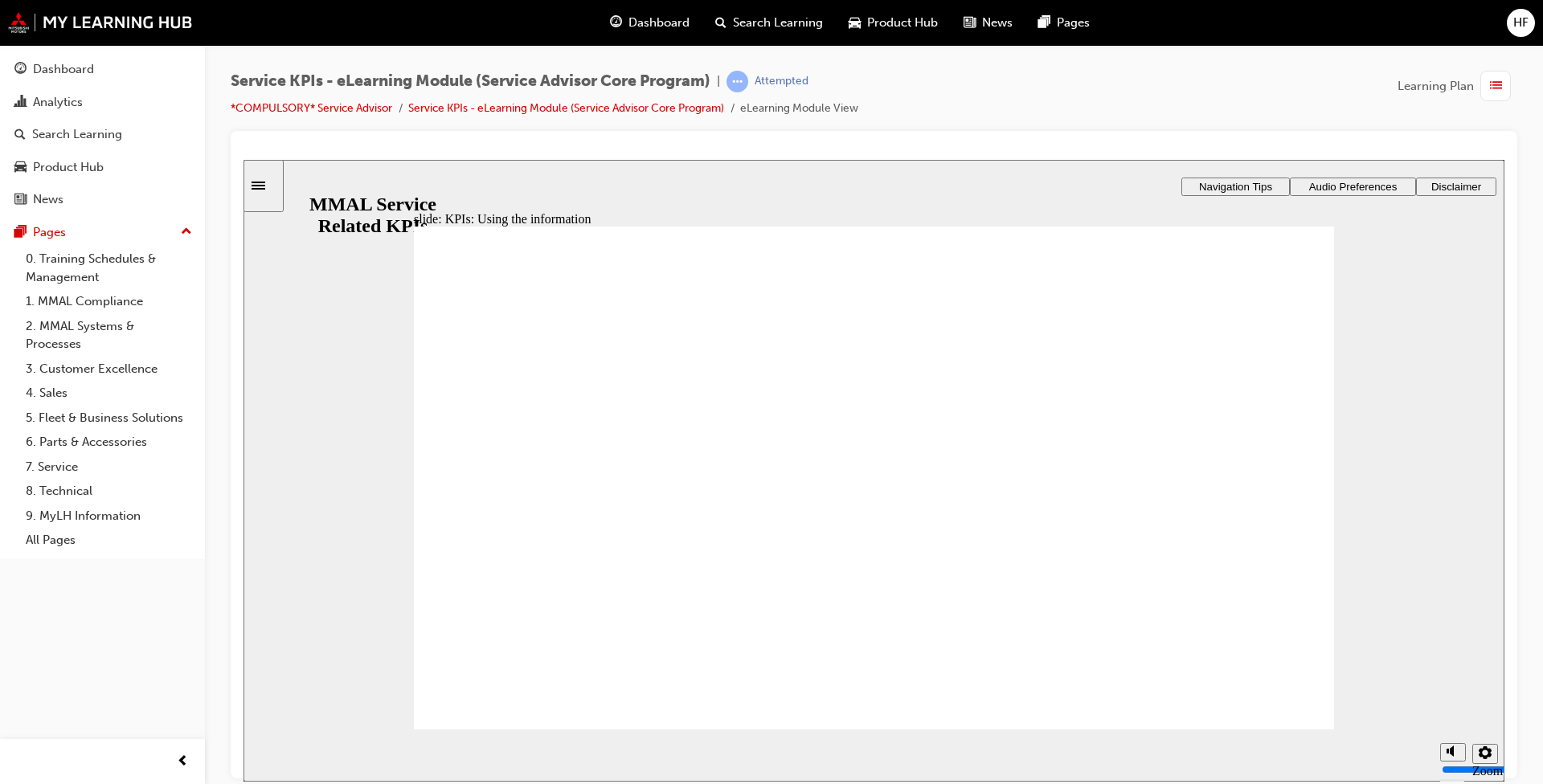
drag, startPoint x: 993, startPoint y: 559, endPoint x: 1025, endPoint y: 561, distance: 32.1
